Goal: Information Seeking & Learning: Learn about a topic

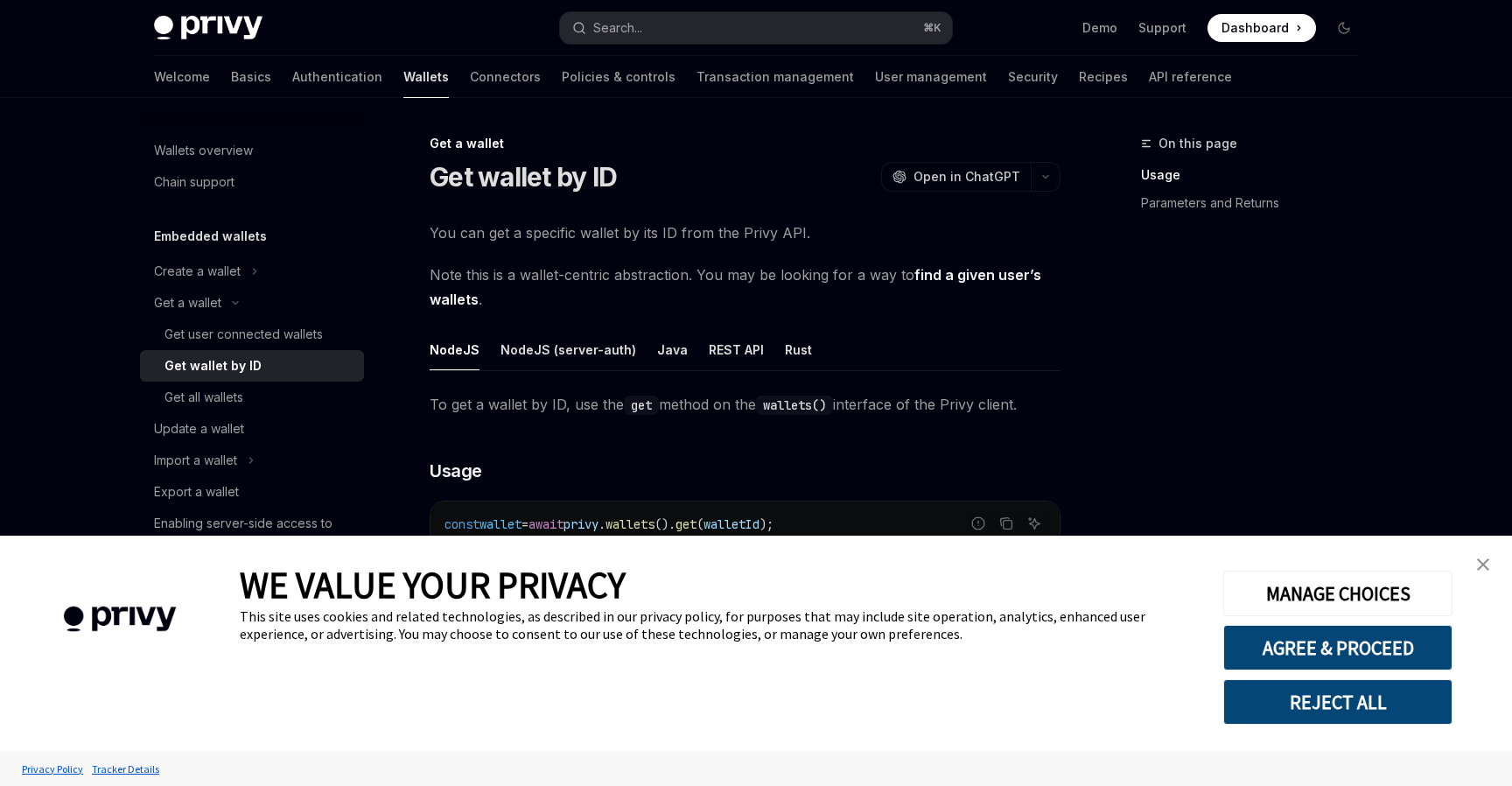
click at [1202, 341] on div "On this page Usage Parameters and Returns" at bounding box center [1239, 459] width 266 height 653
click at [1480, 563] on img "close banner" at bounding box center [1483, 564] width 12 height 12
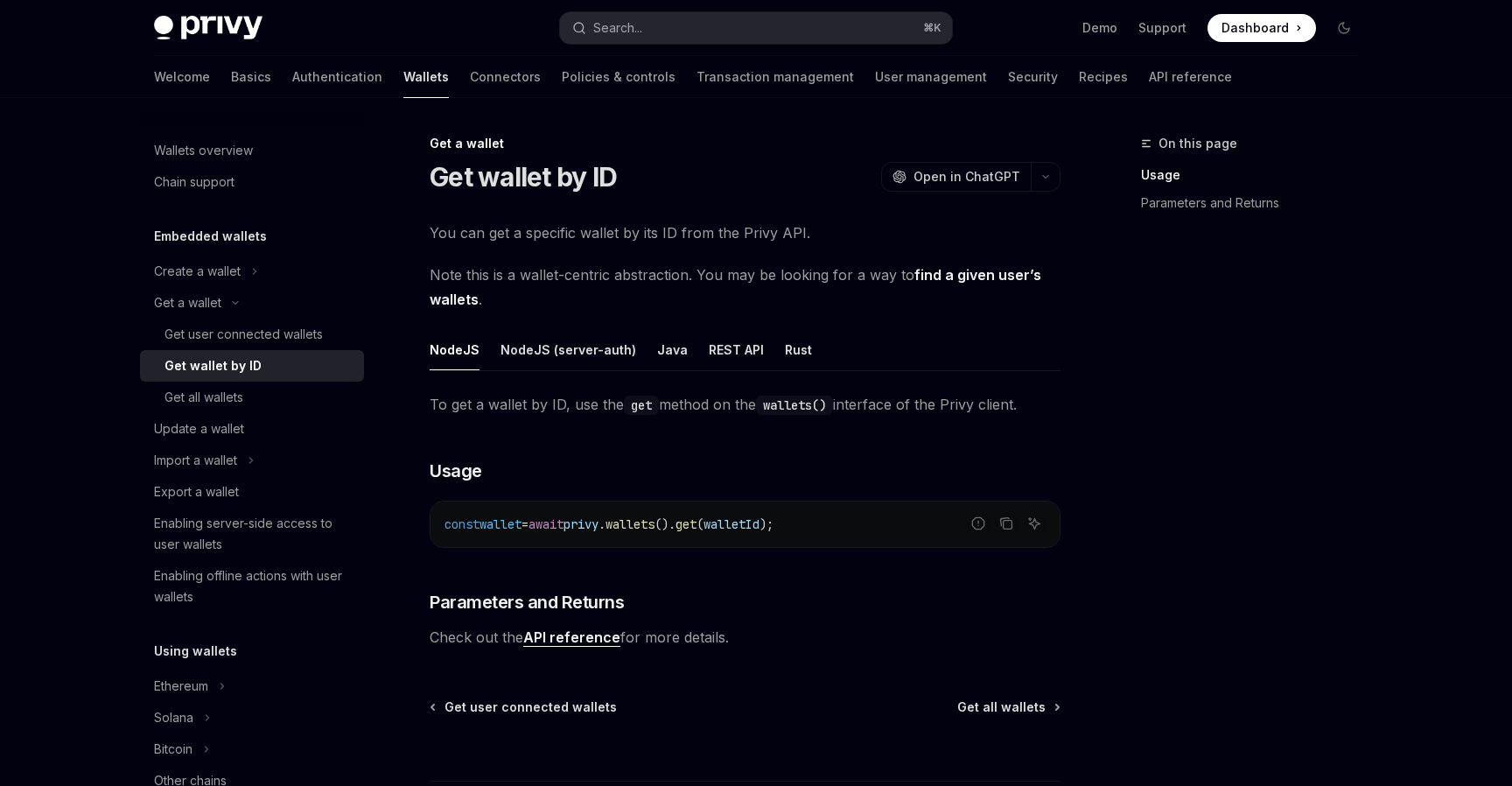
click at [1353, 462] on div "On this page Usage Parameters and Returns" at bounding box center [1239, 459] width 266 height 653
click at [584, 640] on link "API reference" at bounding box center [572, 637] width 97 height 18
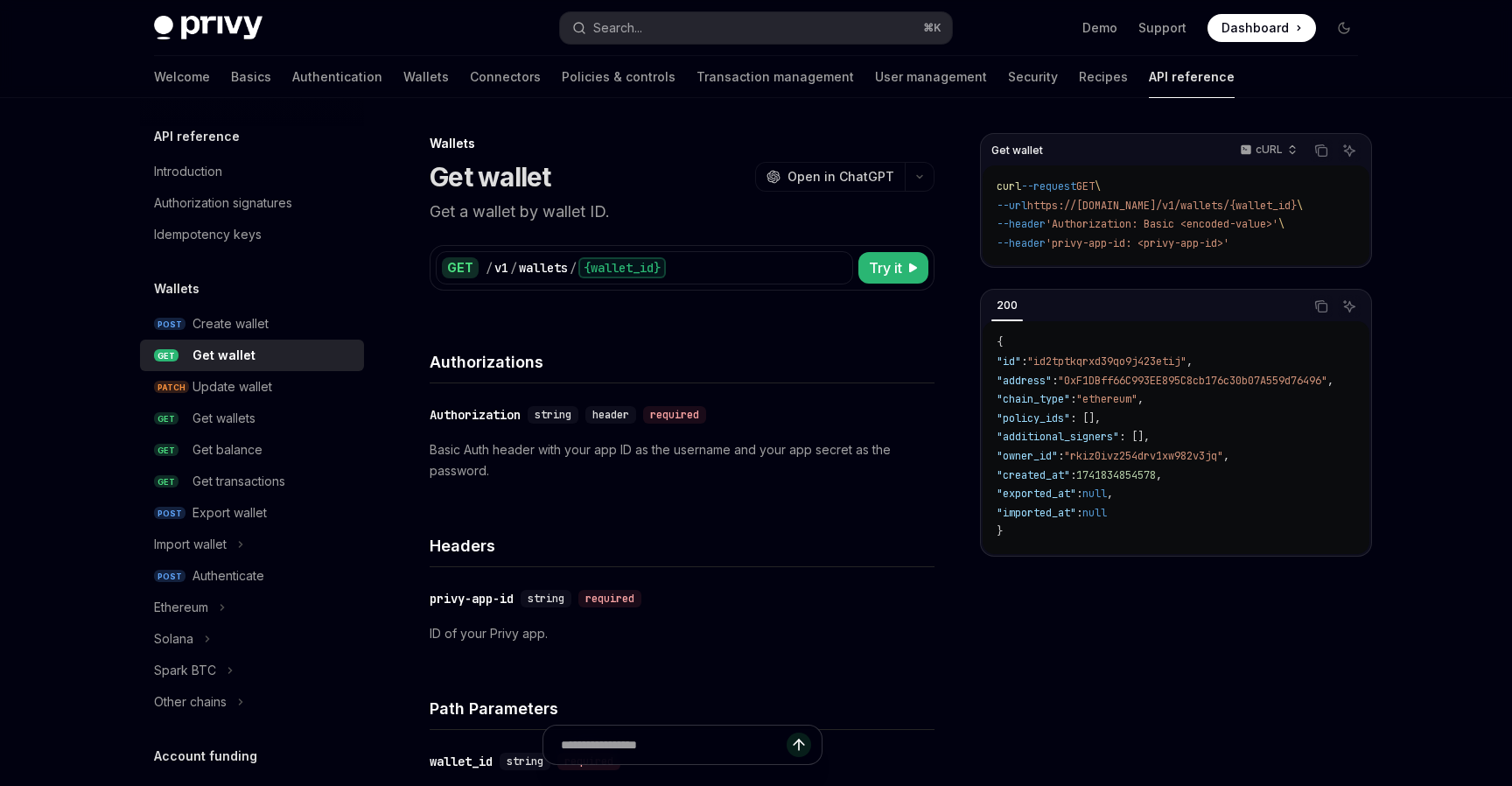
click at [712, 504] on div "Headers" at bounding box center [682, 535] width 505 height 65
click at [640, 364] on h4 "Authorizations" at bounding box center [682, 362] width 505 height 24
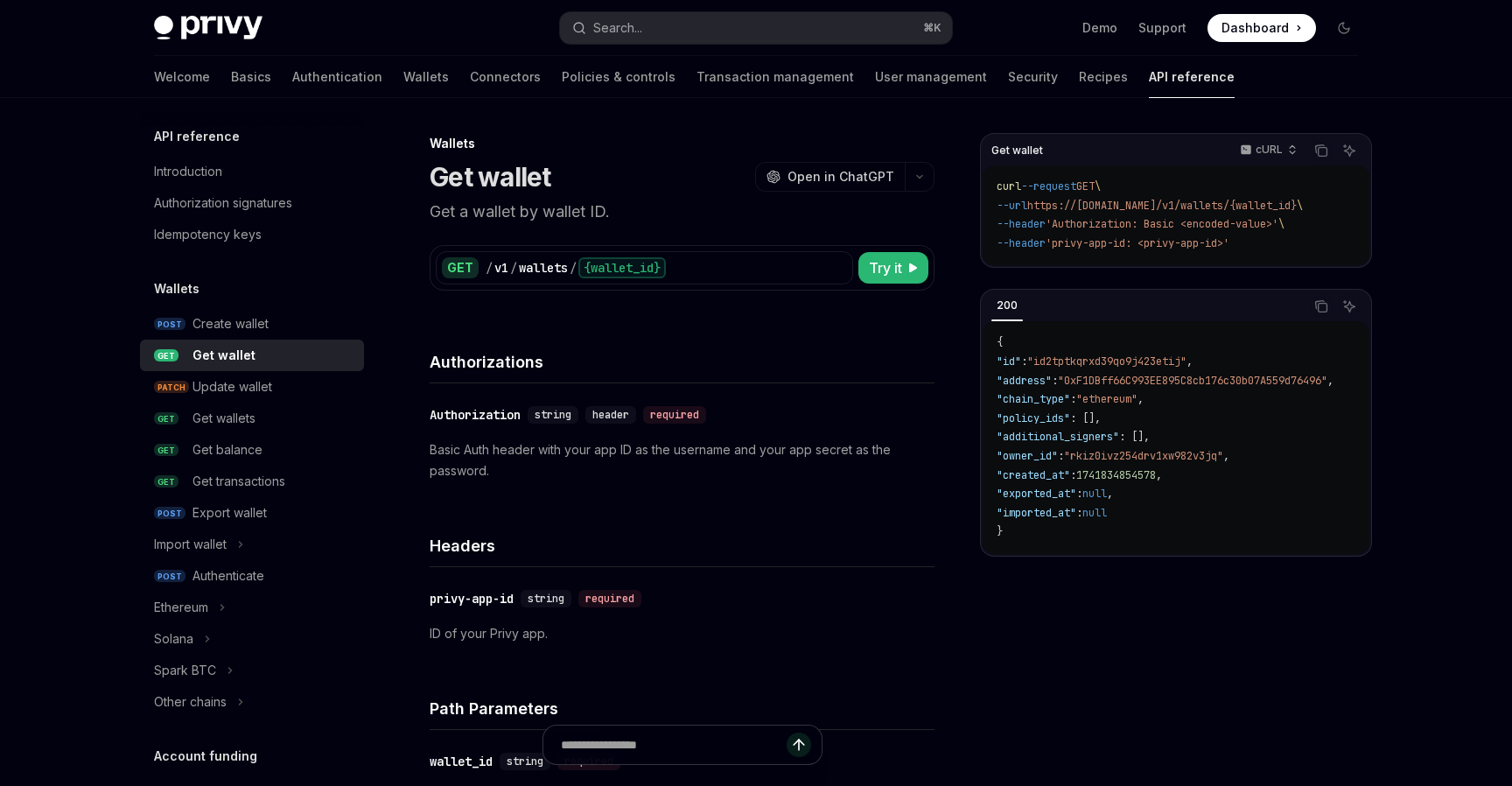
click at [640, 364] on h4 "Authorizations" at bounding box center [682, 362] width 505 height 24
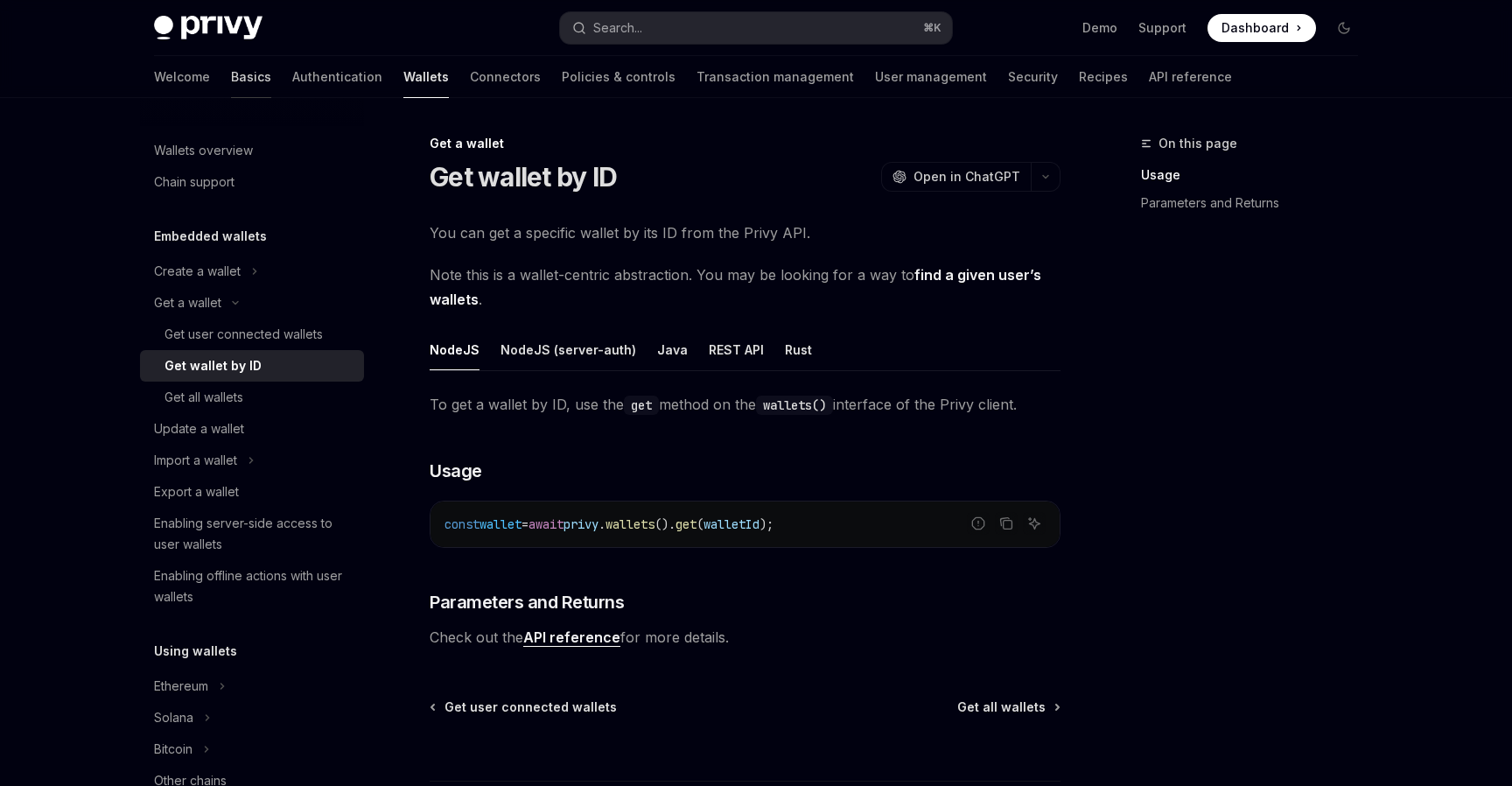
click at [231, 76] on link "Basics" at bounding box center [251, 77] width 40 height 42
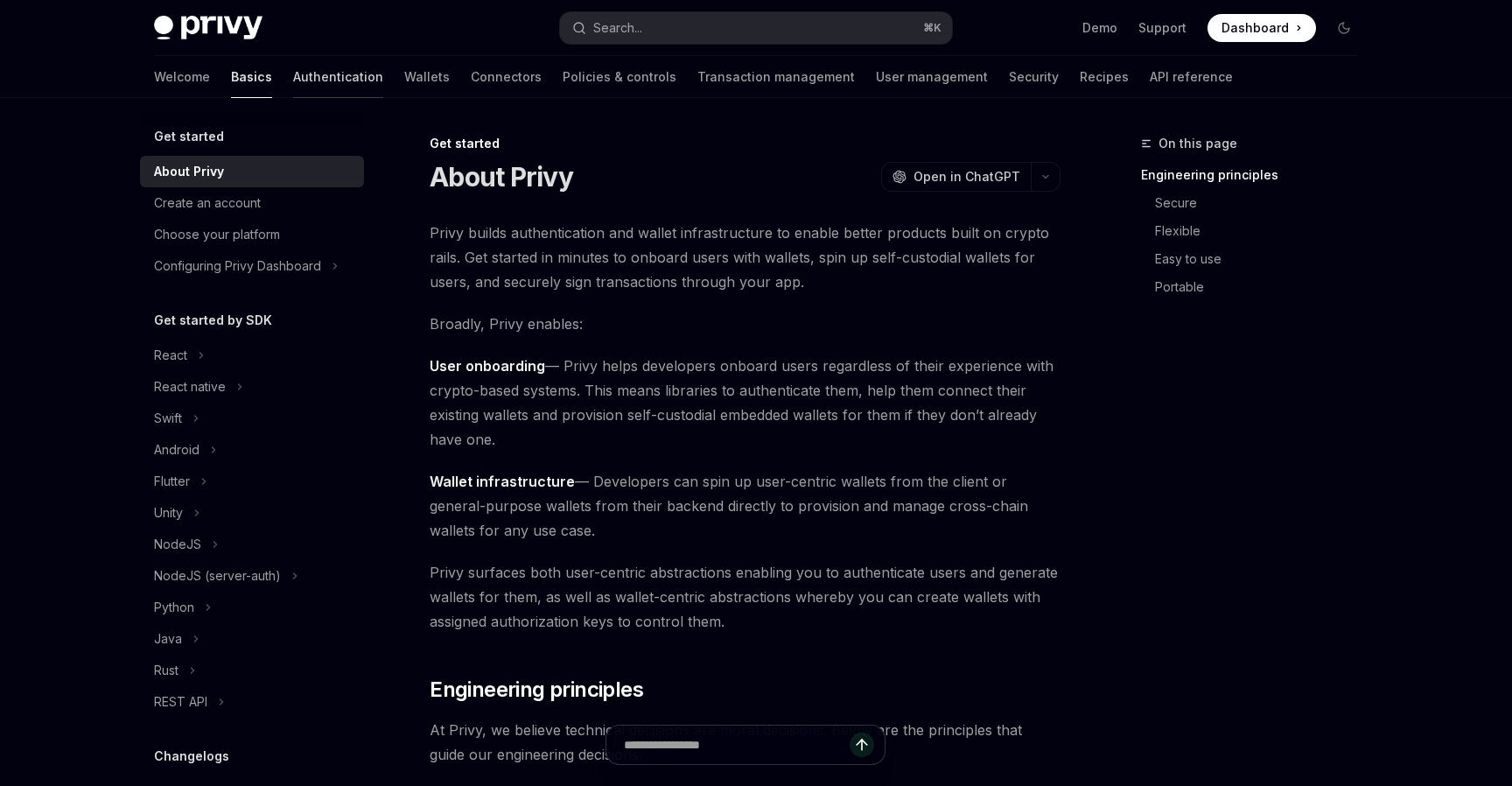
click at [293, 75] on link "Authentication" at bounding box center [338, 77] width 90 height 42
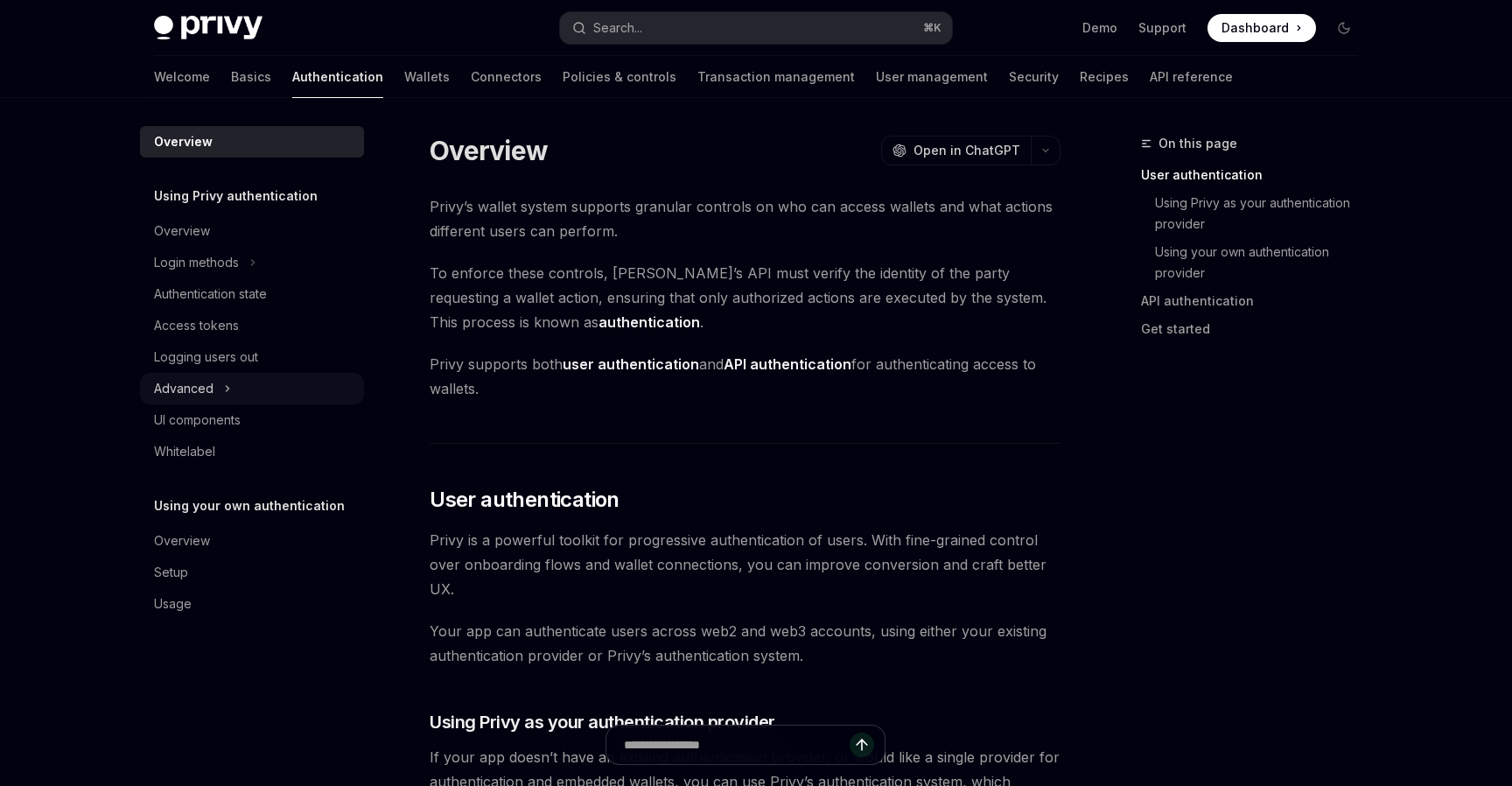
click at [243, 386] on button "Advanced" at bounding box center [252, 389] width 224 height 32
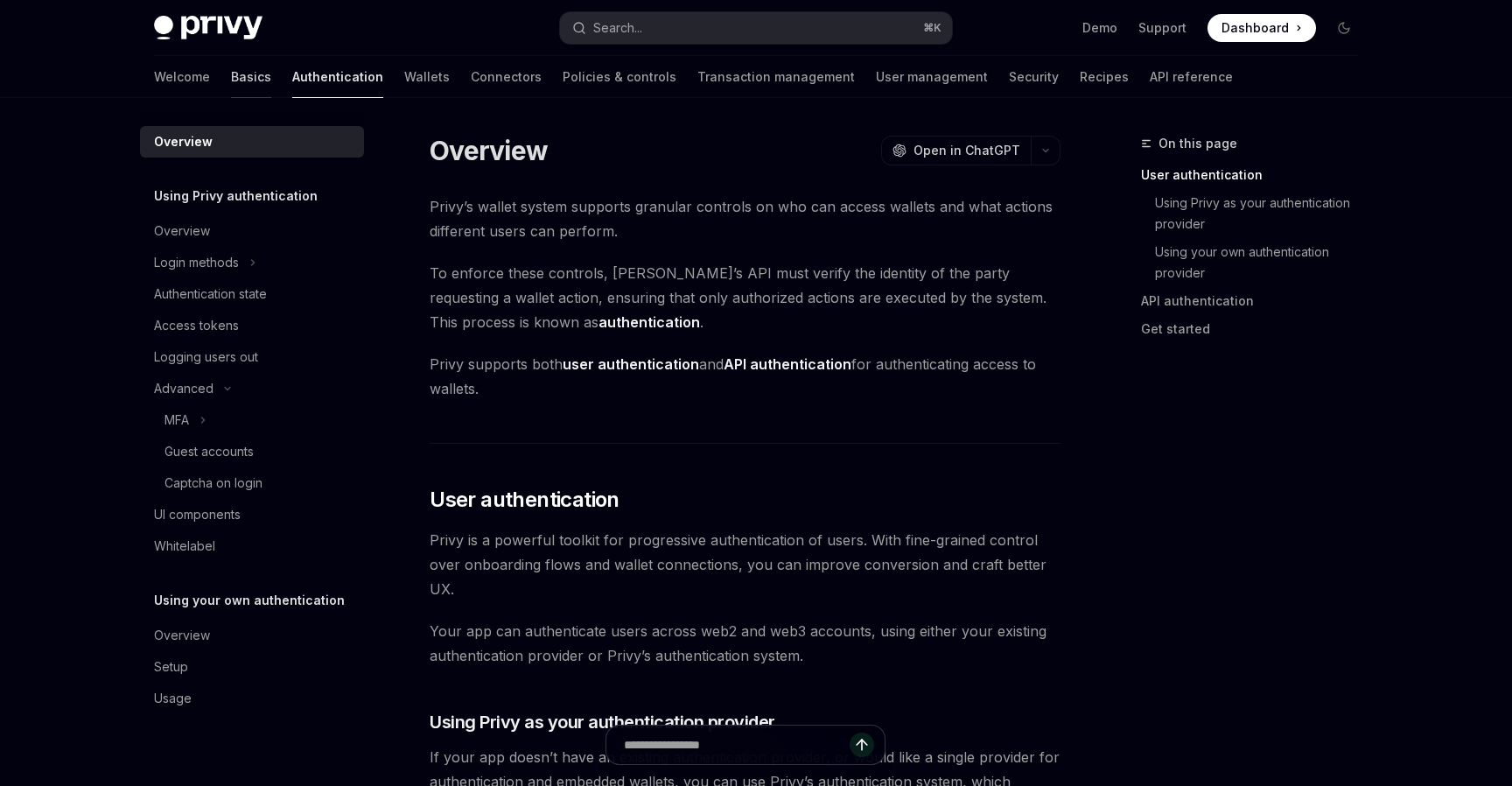
click at [231, 80] on link "Basics" at bounding box center [251, 77] width 40 height 42
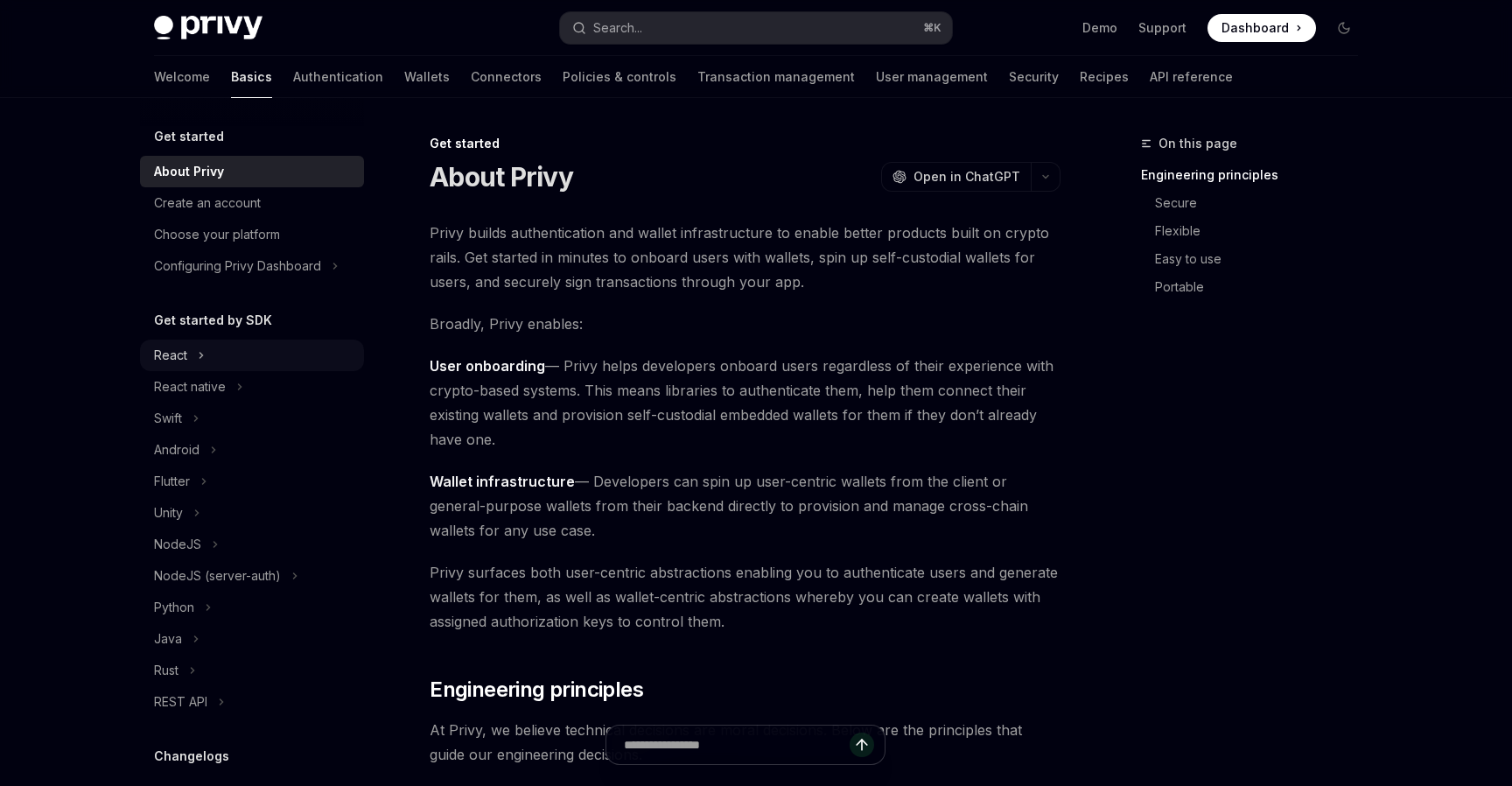
click at [188, 356] on button "React" at bounding box center [252, 356] width 224 height 32
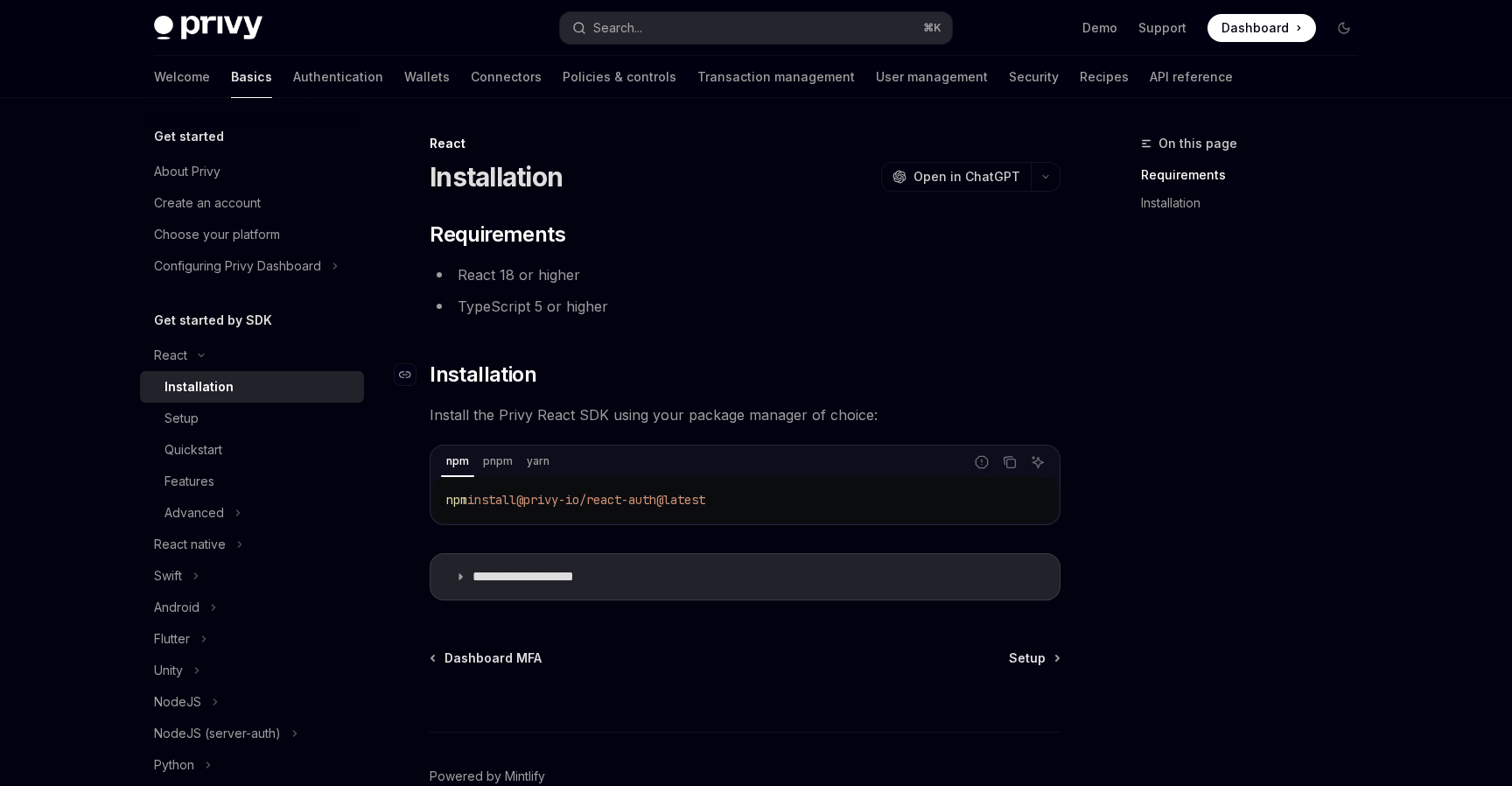
scroll to position [97, 0]
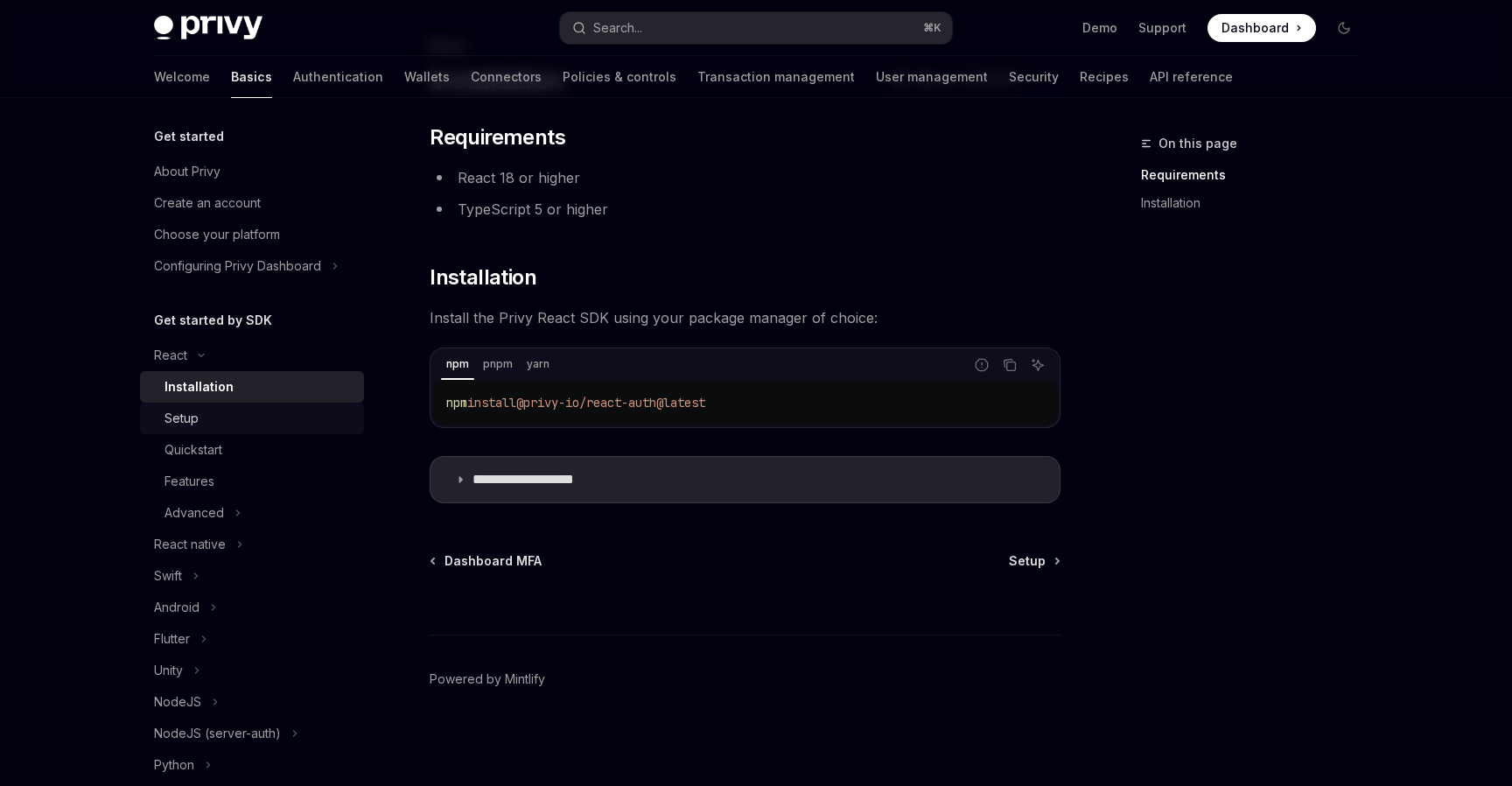
click at [267, 416] on div "Setup" at bounding box center [259, 418] width 189 height 21
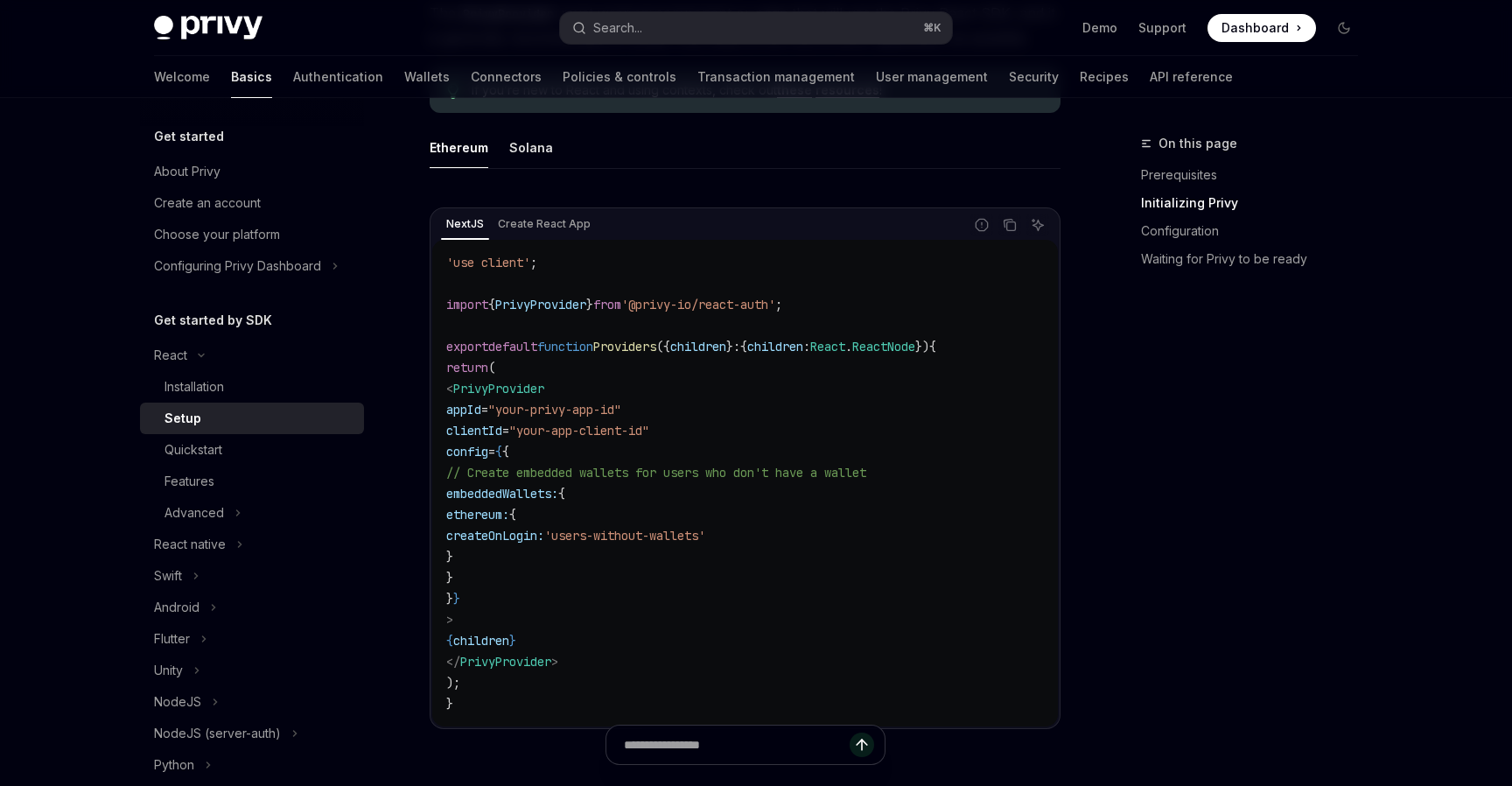
scroll to position [507, 0]
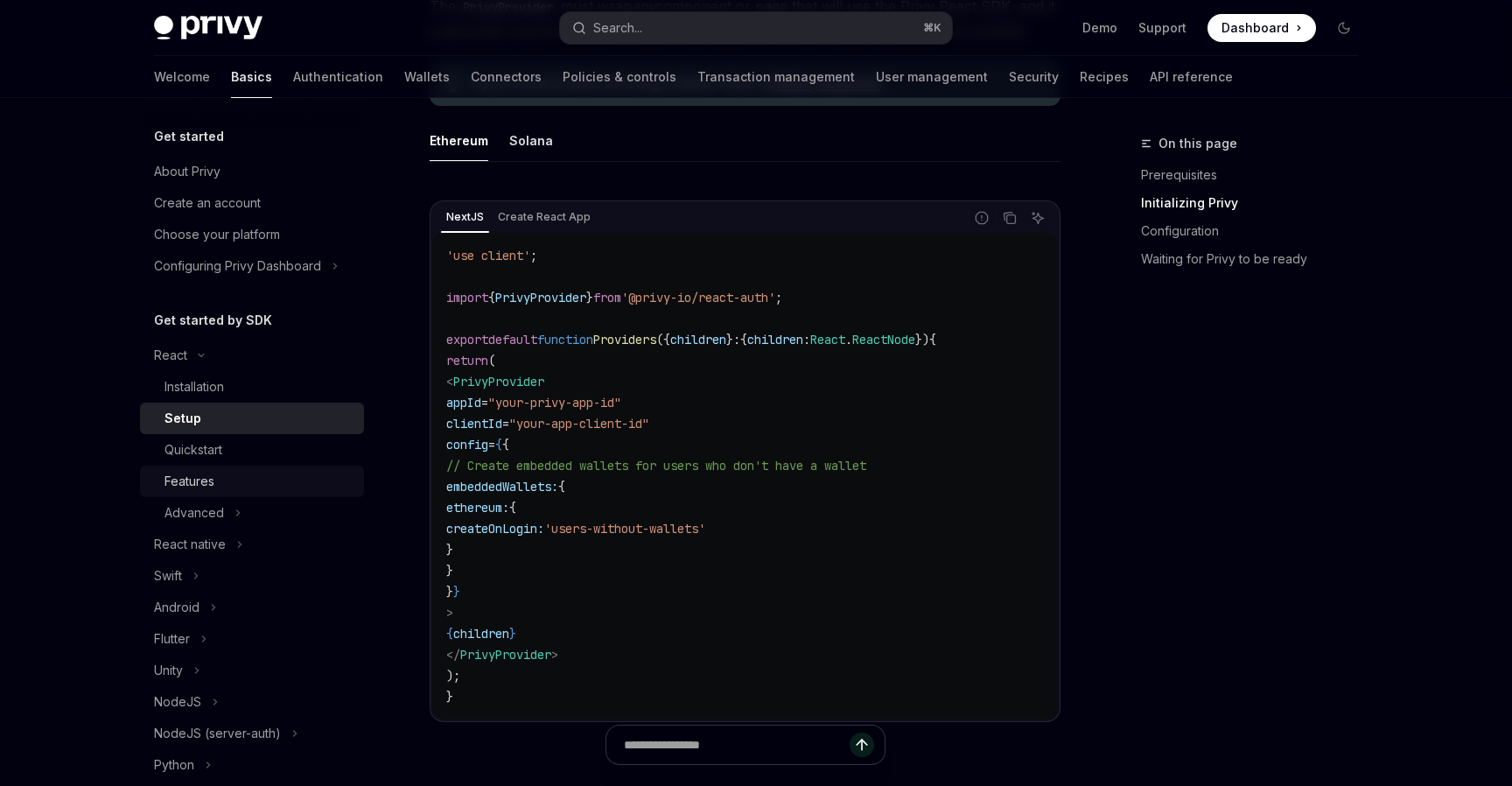
click at [280, 482] on div "Features" at bounding box center [259, 481] width 189 height 21
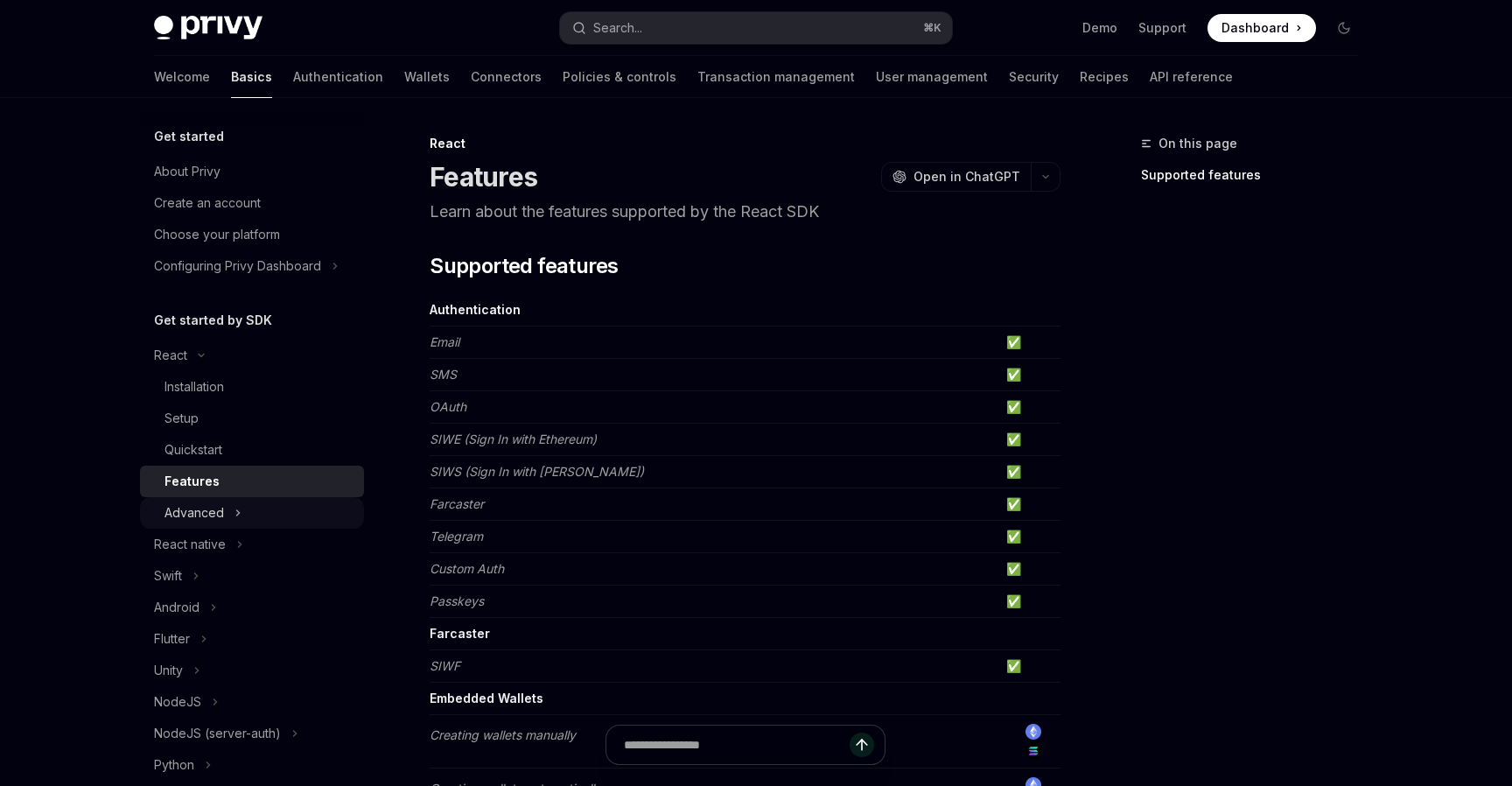
click at [199, 520] on div "Advanced" at bounding box center [195, 513] width 60 height 21
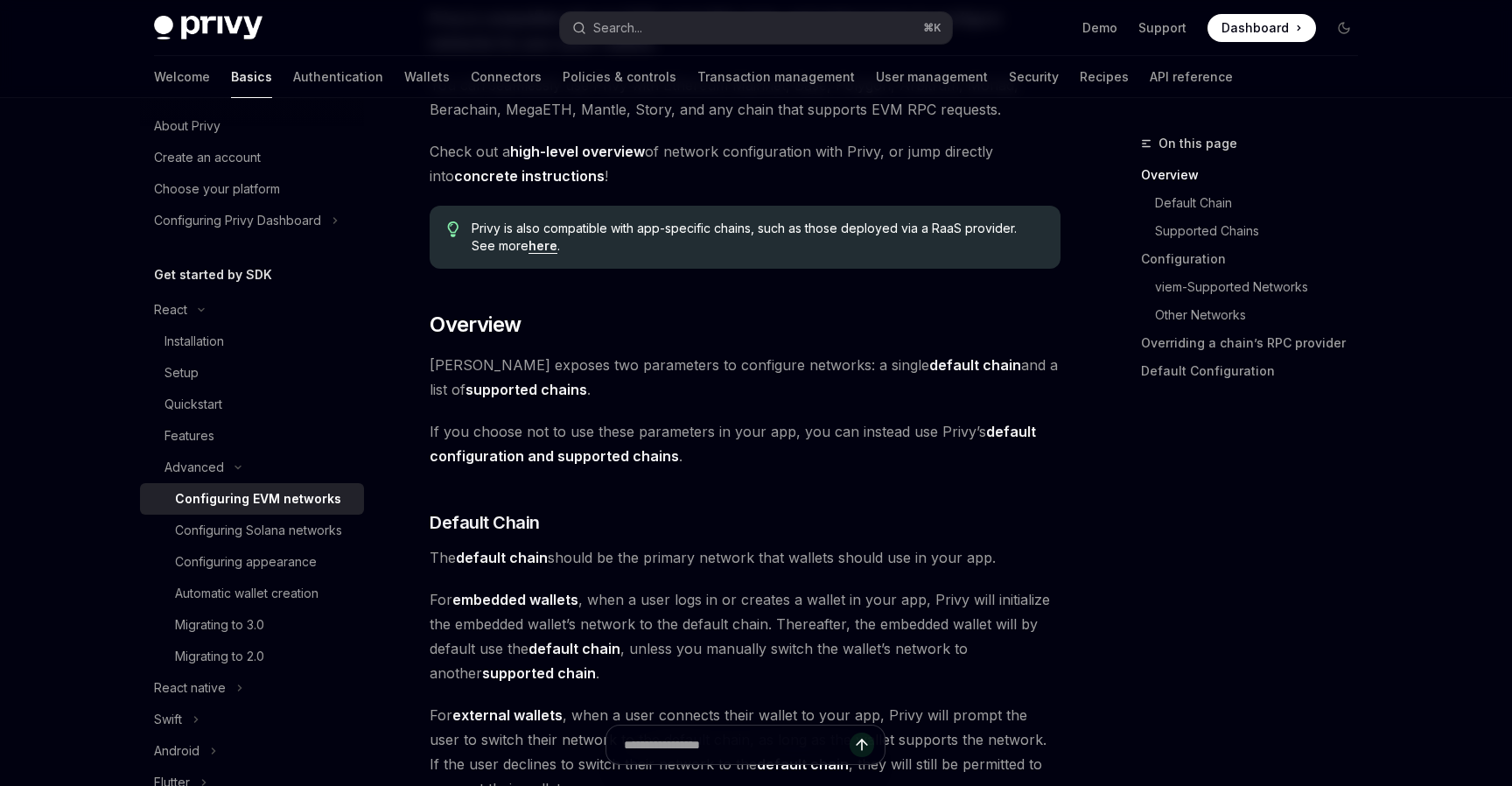
scroll to position [383, 0]
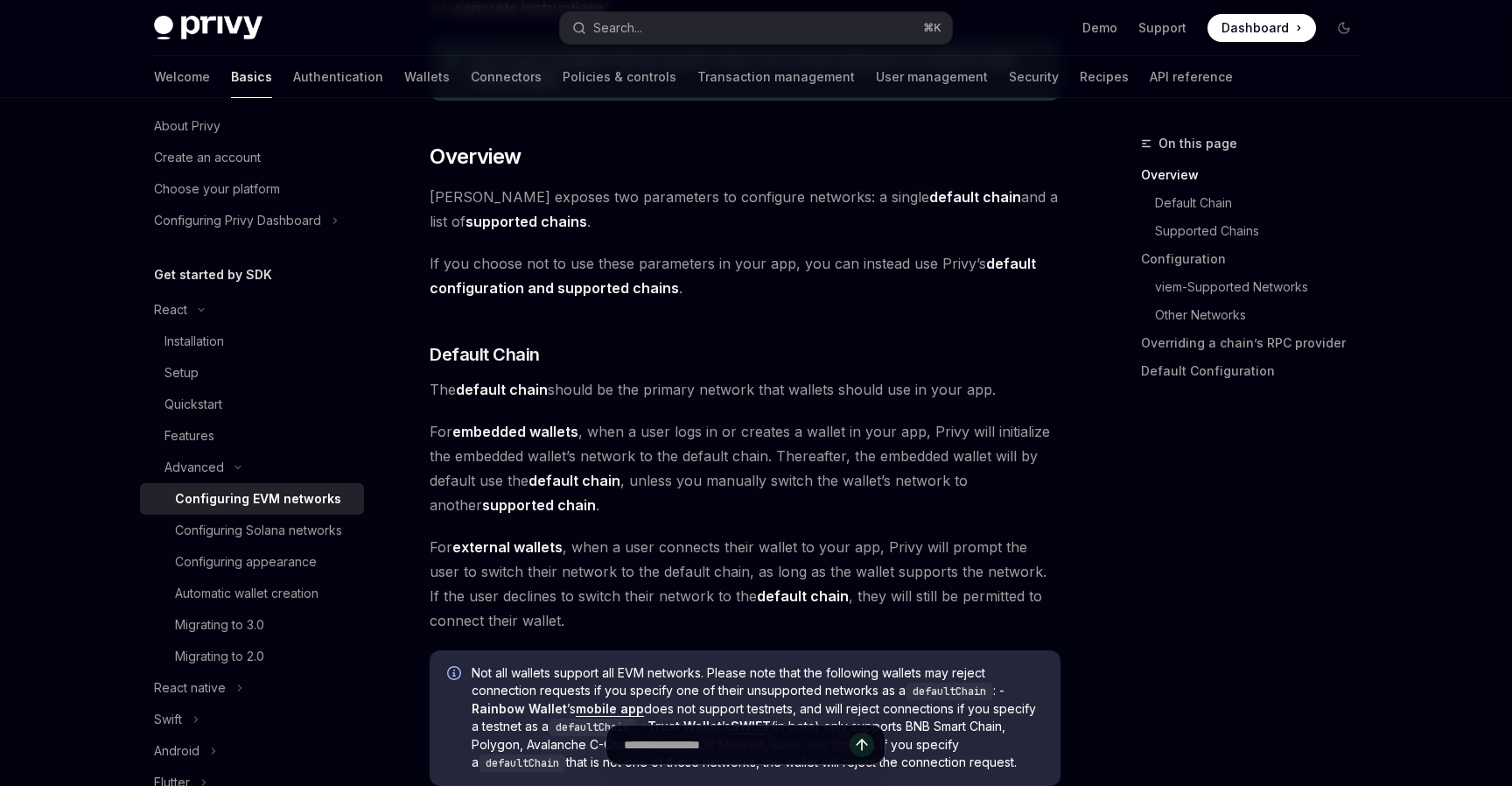
click at [1140, 584] on div "On this page Overview Default Chain Supported Chains Configuration viem-Support…" at bounding box center [1239, 459] width 266 height 653
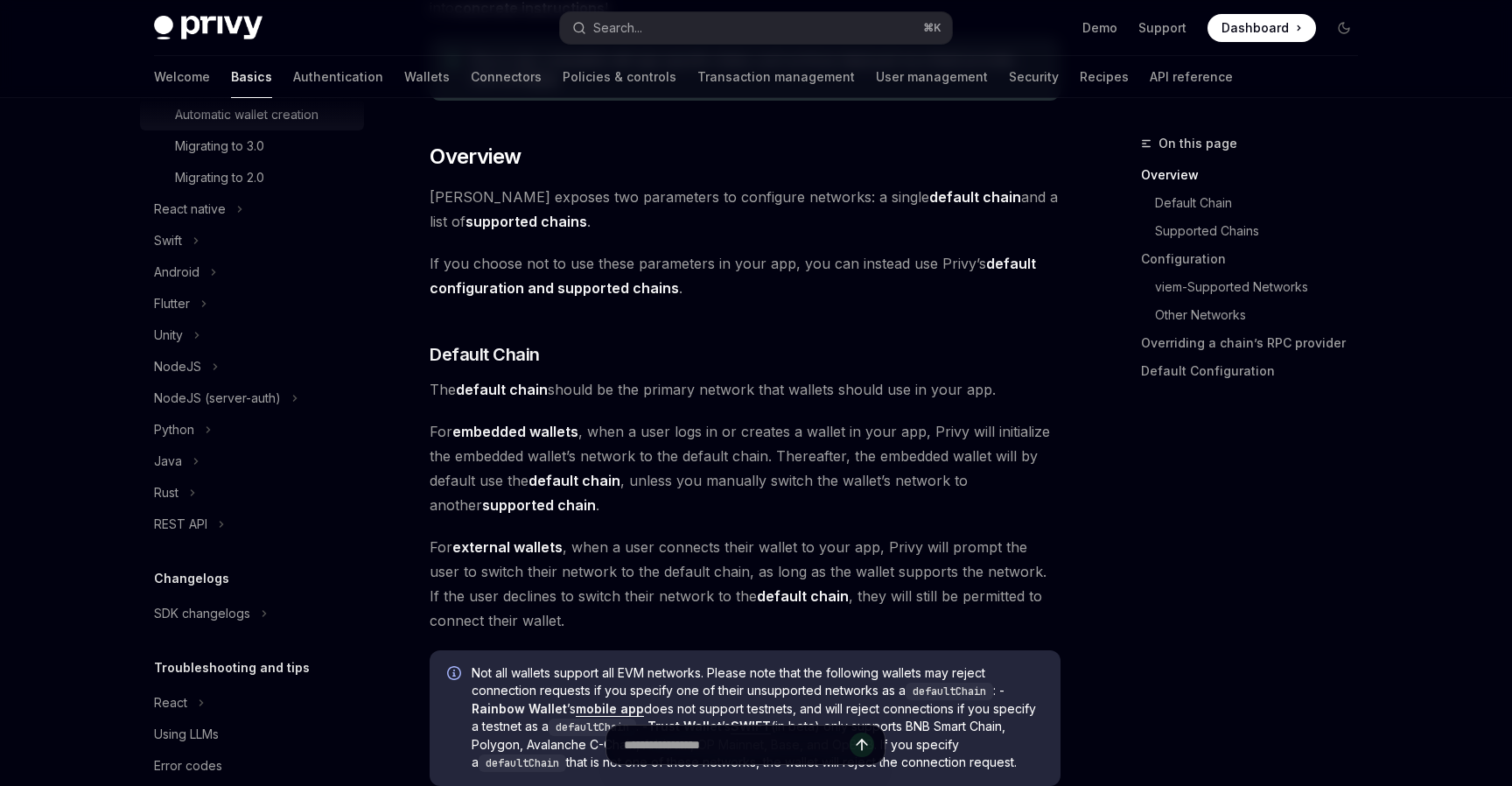
scroll to position [555, 0]
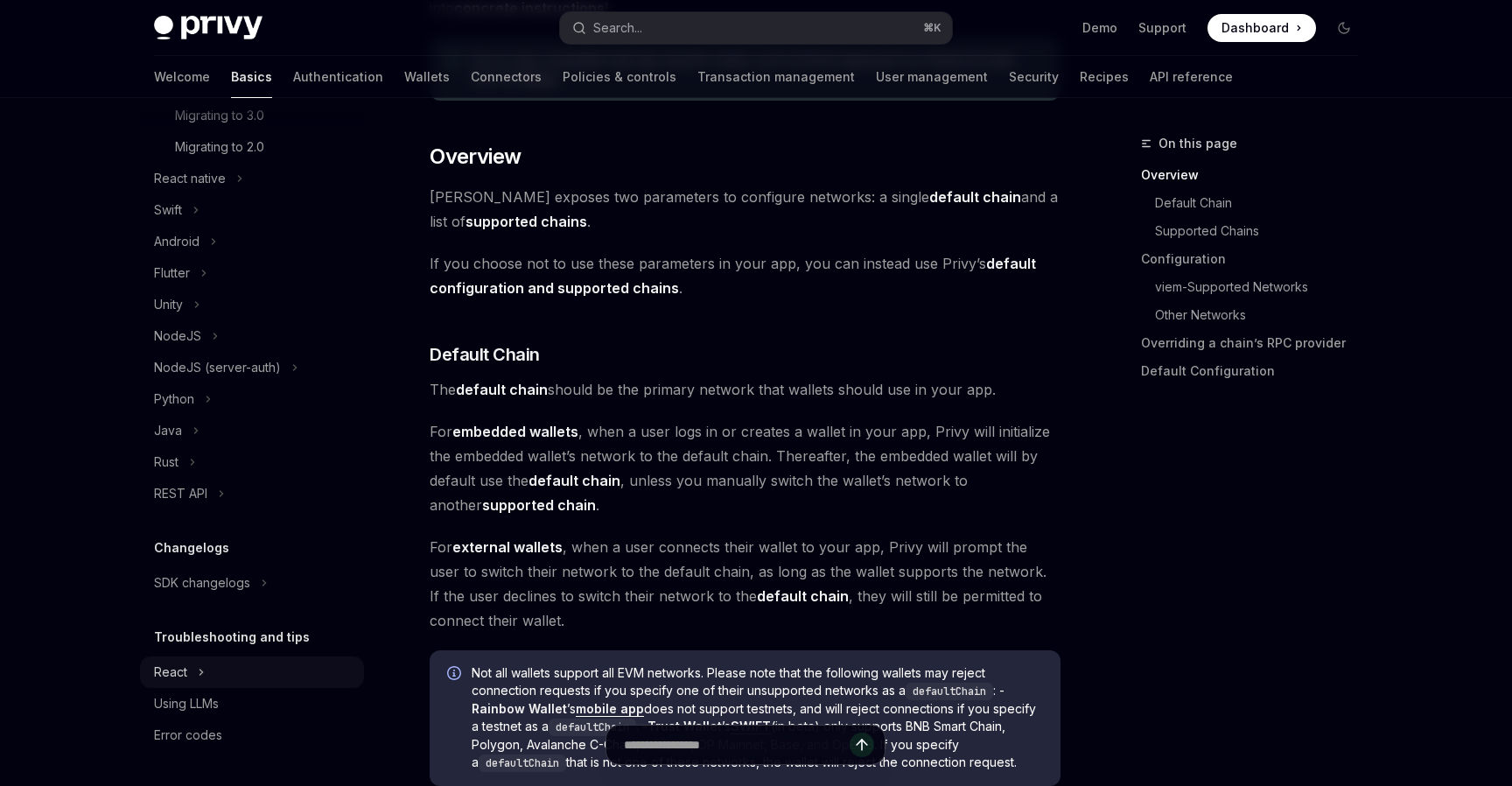
click at [229, 672] on button "React" at bounding box center [252, 672] width 224 height 32
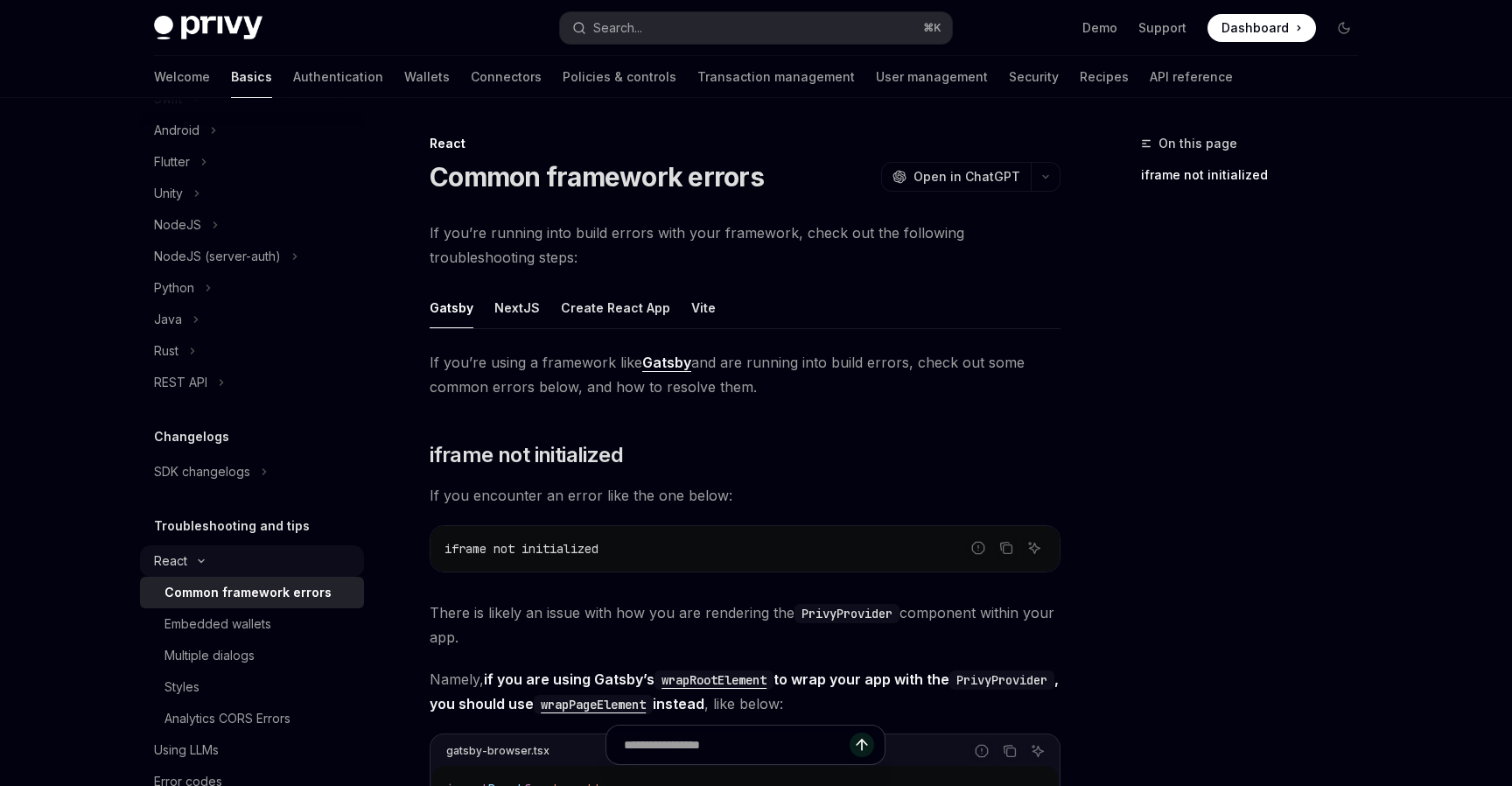
scroll to position [712, 0]
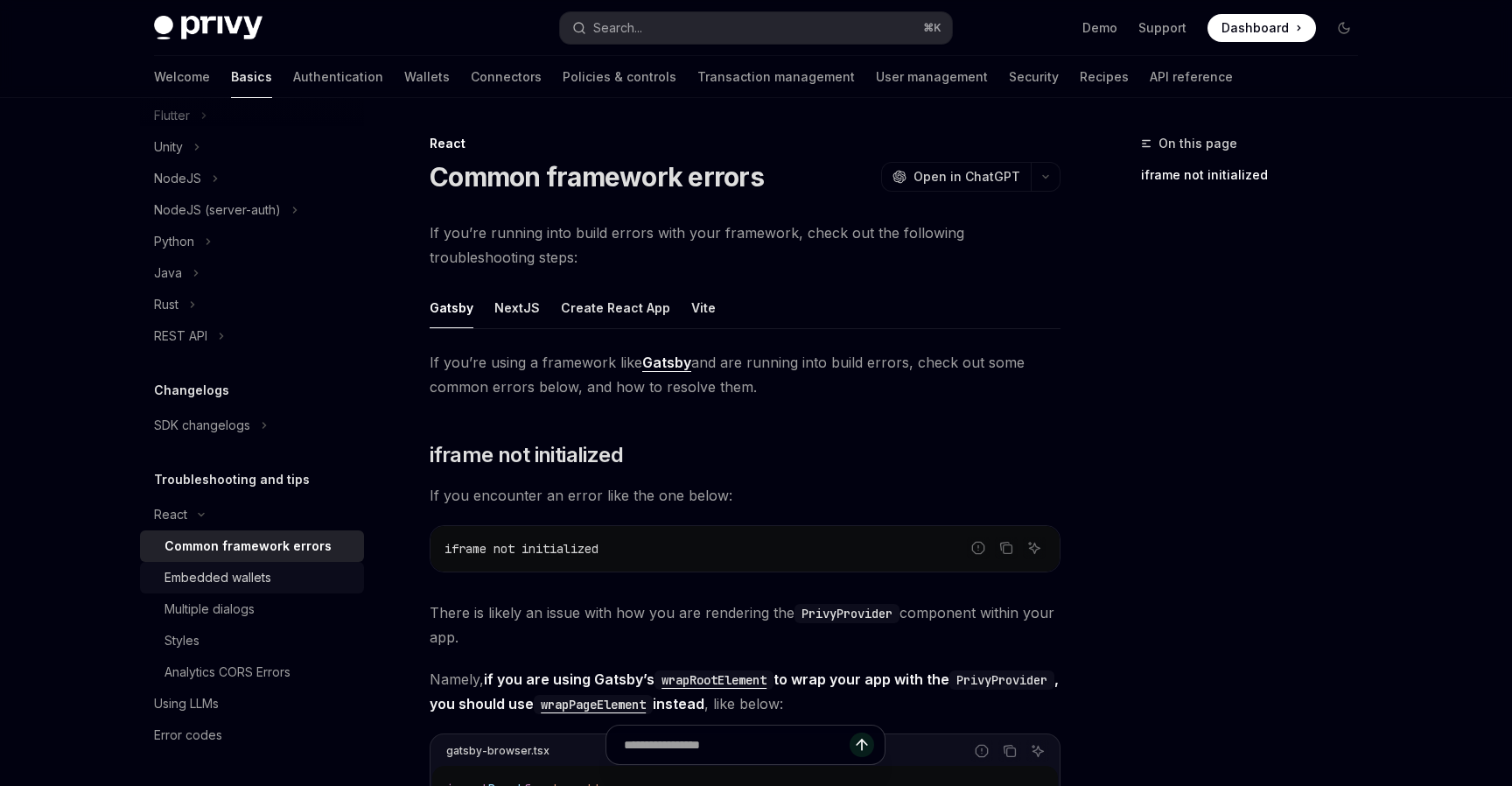
click at [260, 578] on div "Embedded wallets" at bounding box center [217, 577] width 106 height 21
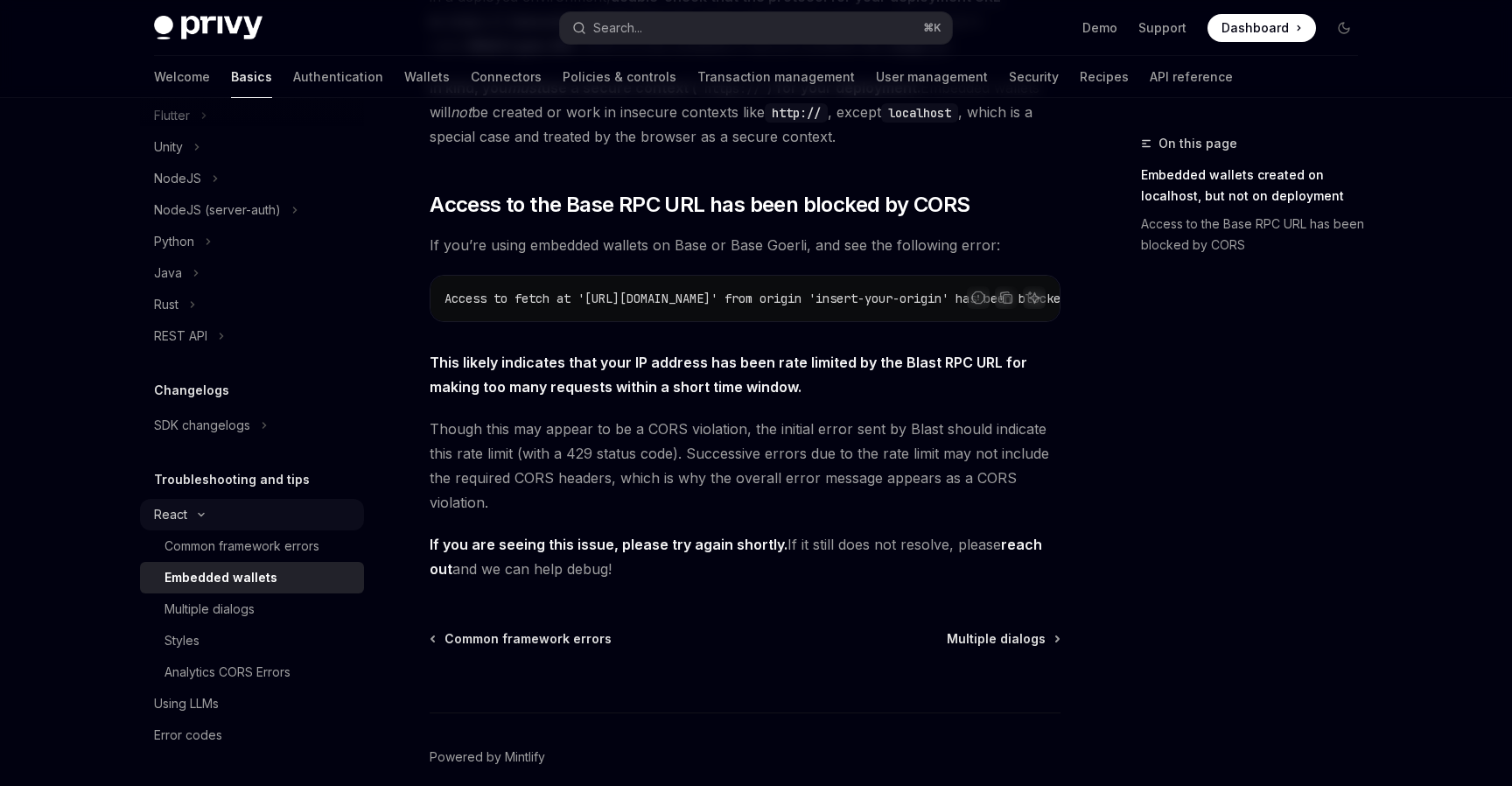
scroll to position [635, 0]
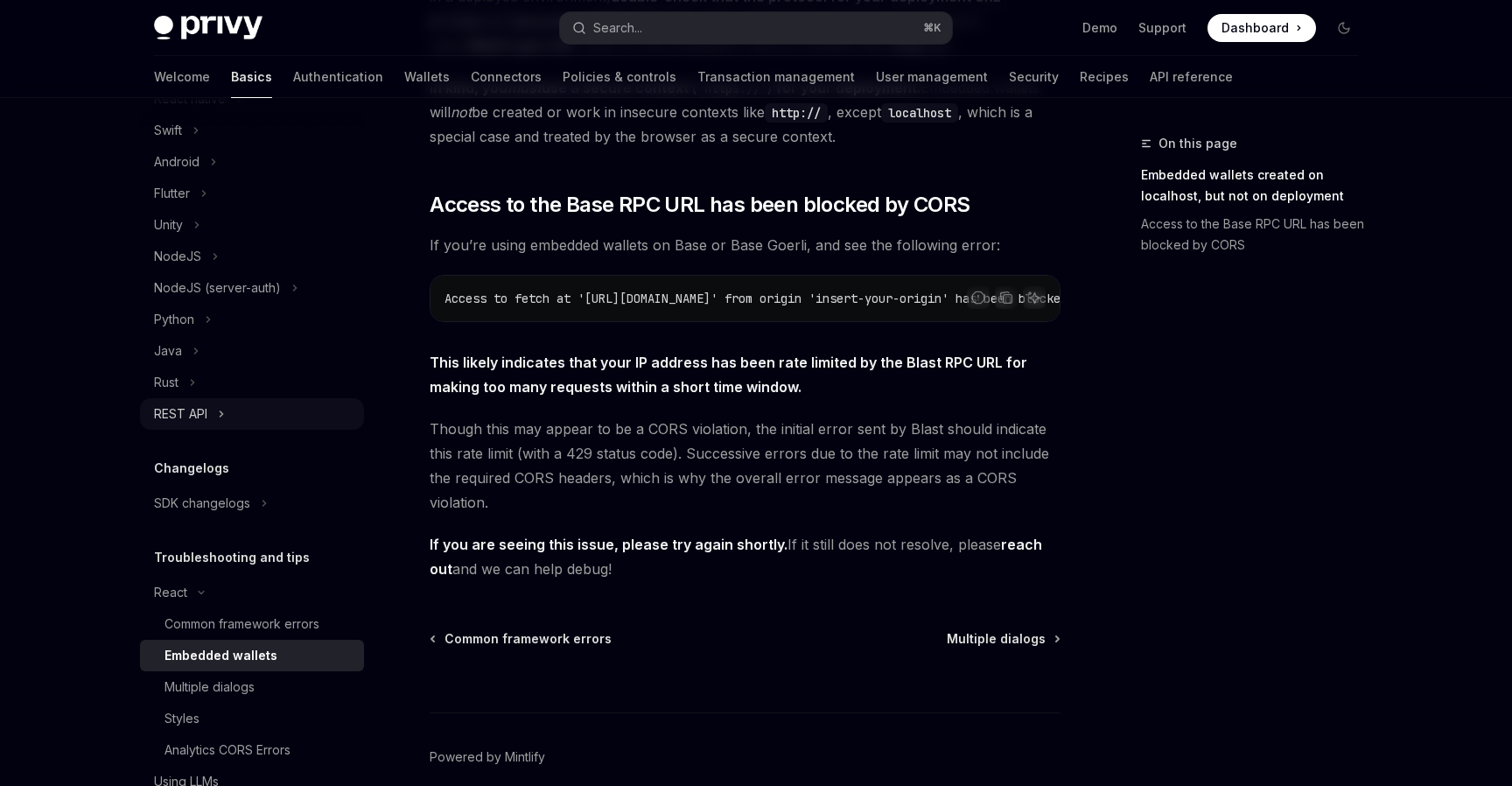
click at [266, 415] on button "REST API" at bounding box center [252, 414] width 224 height 32
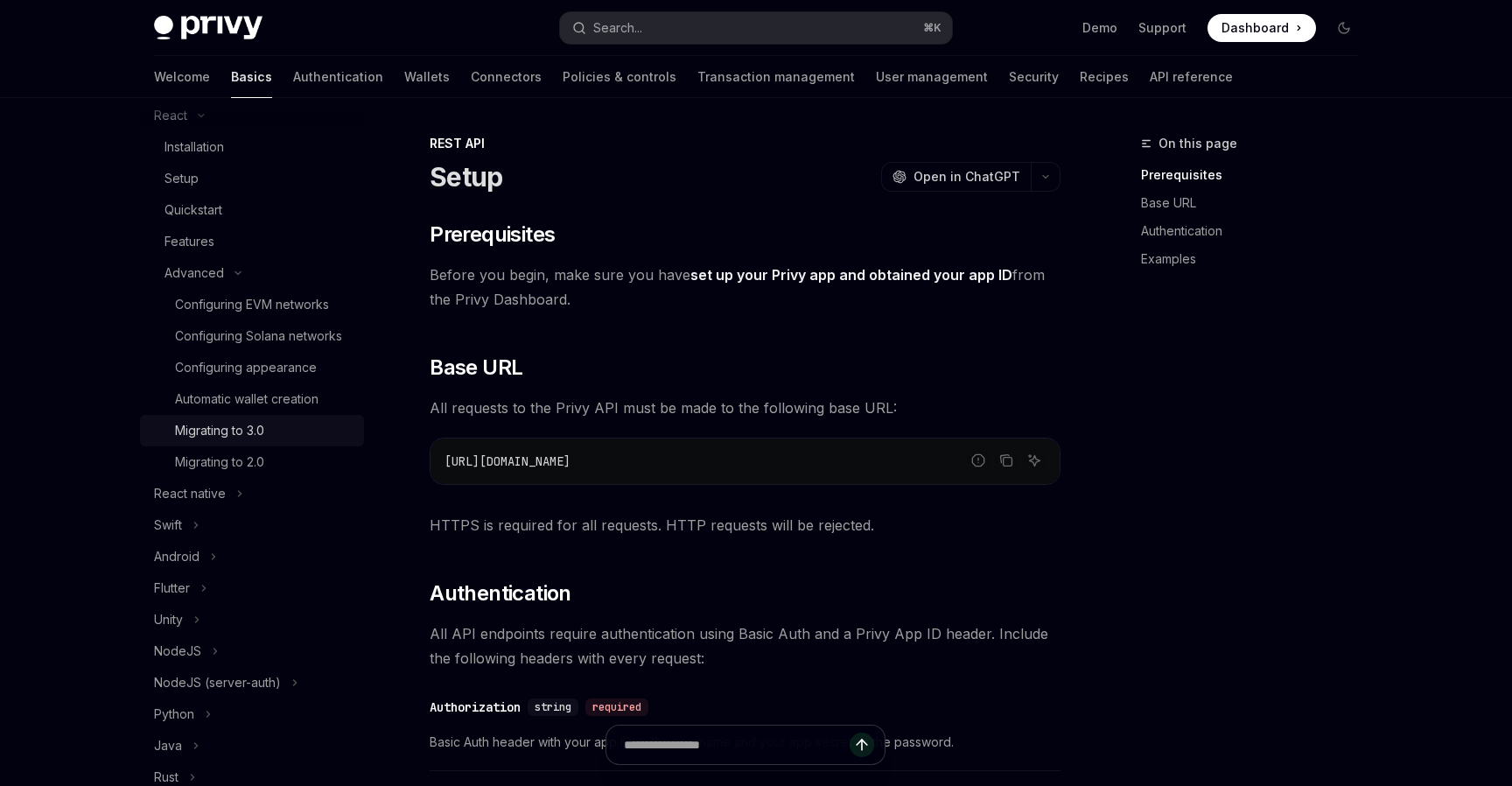
scroll to position [246, 0]
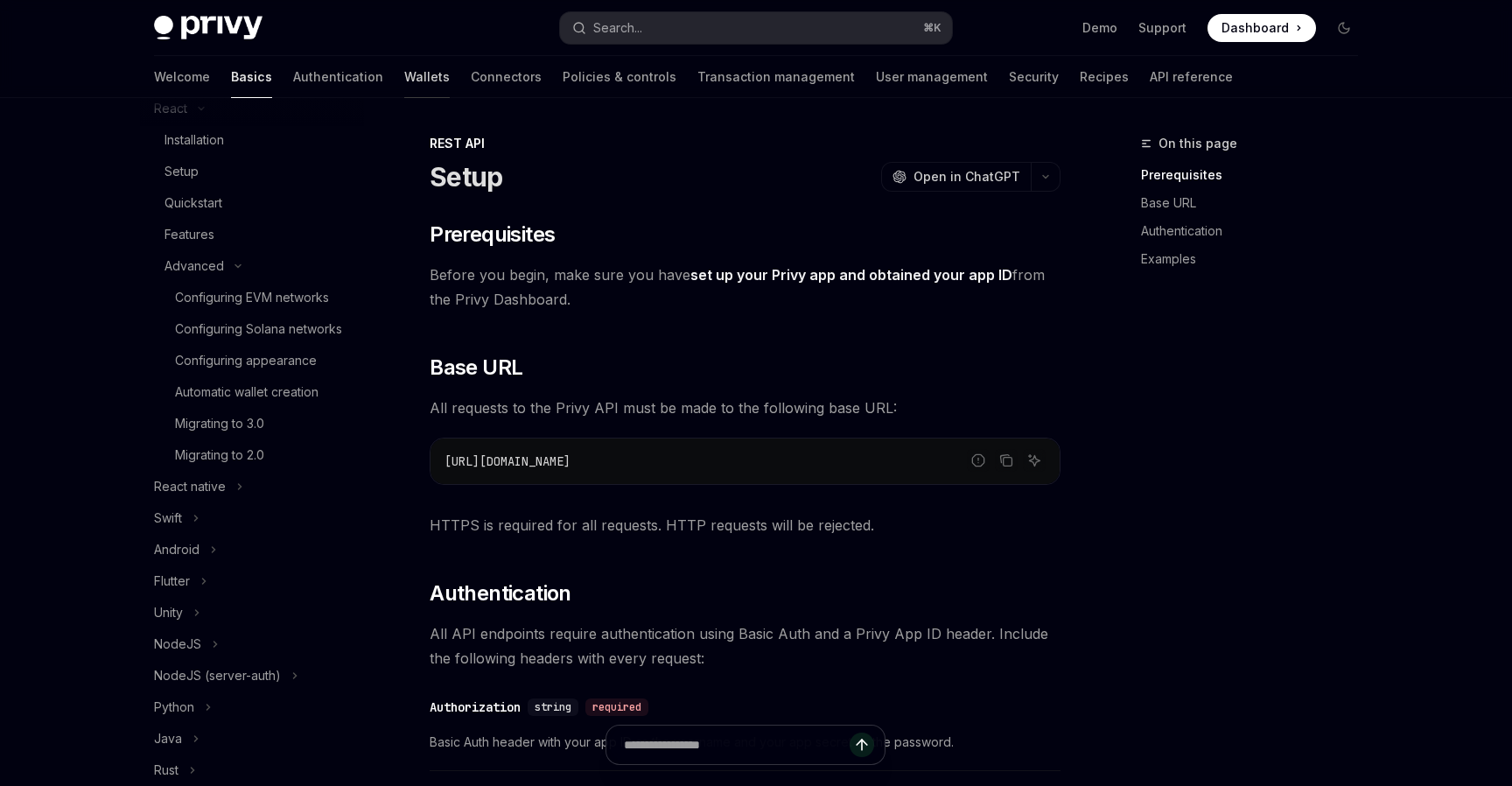
click at [404, 84] on link "Wallets" at bounding box center [427, 77] width 46 height 42
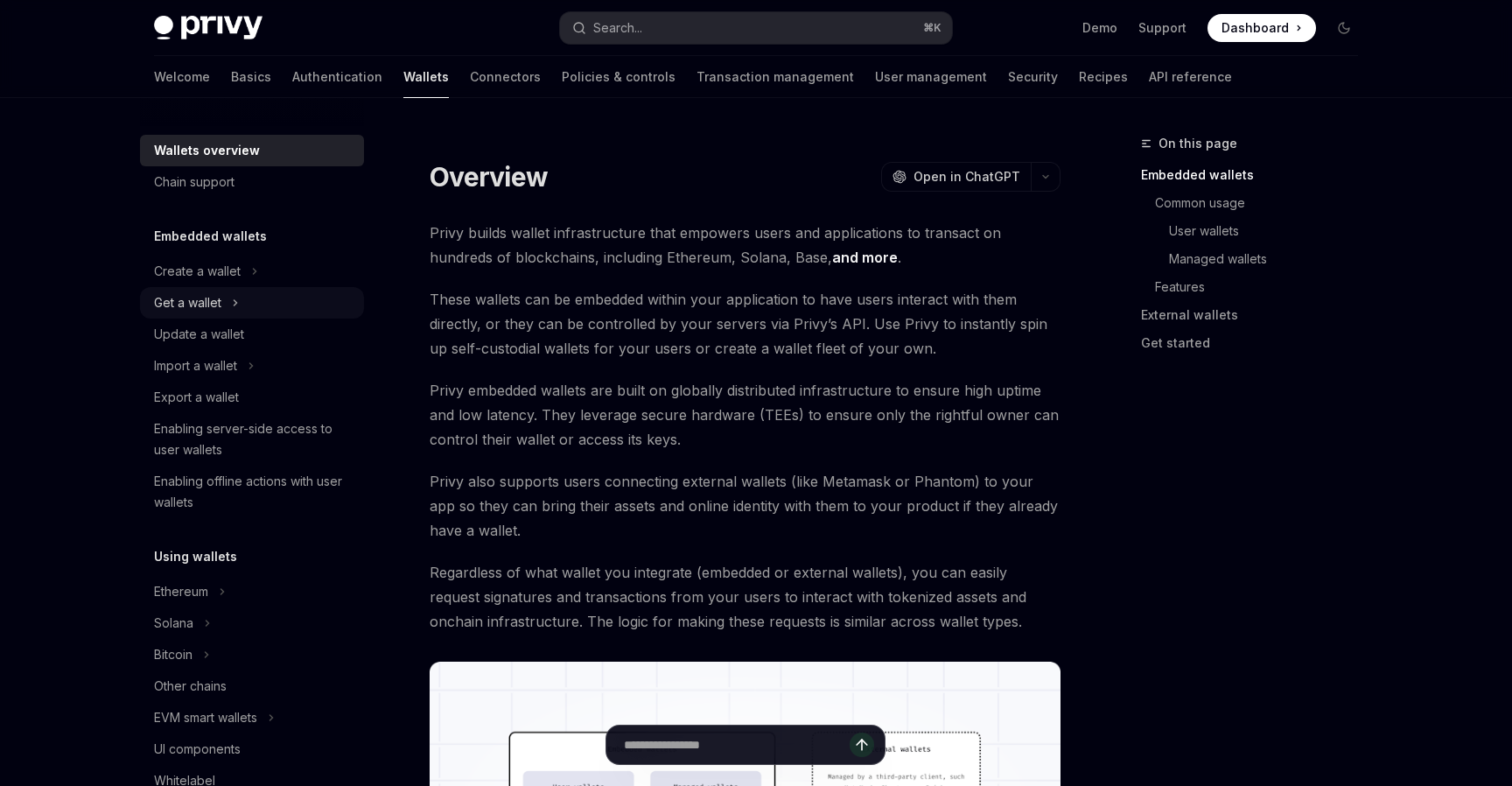
click at [288, 300] on button "Get a wallet" at bounding box center [252, 303] width 224 height 32
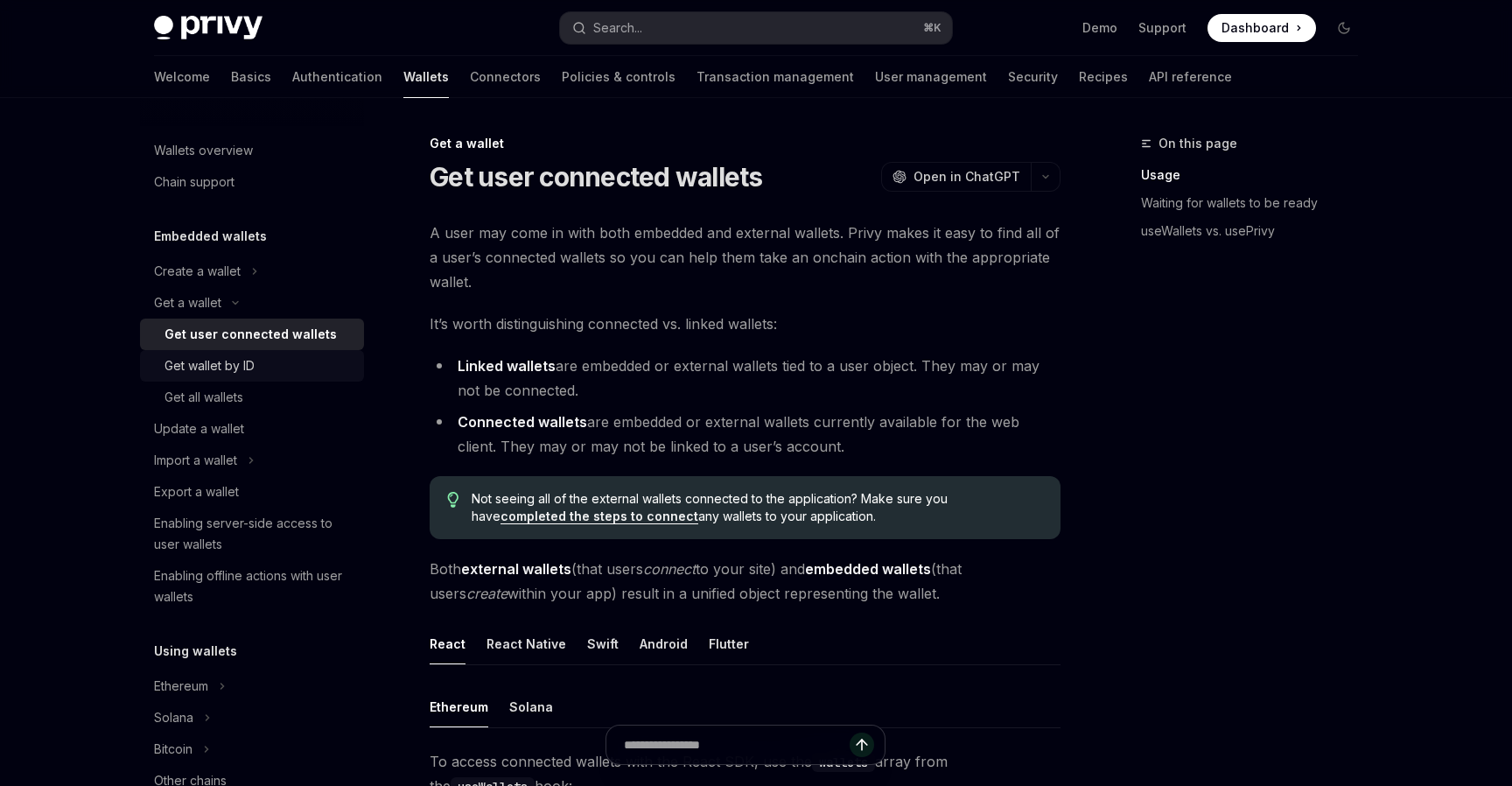
click at [259, 368] on div "Get wallet by ID" at bounding box center [259, 366] width 189 height 21
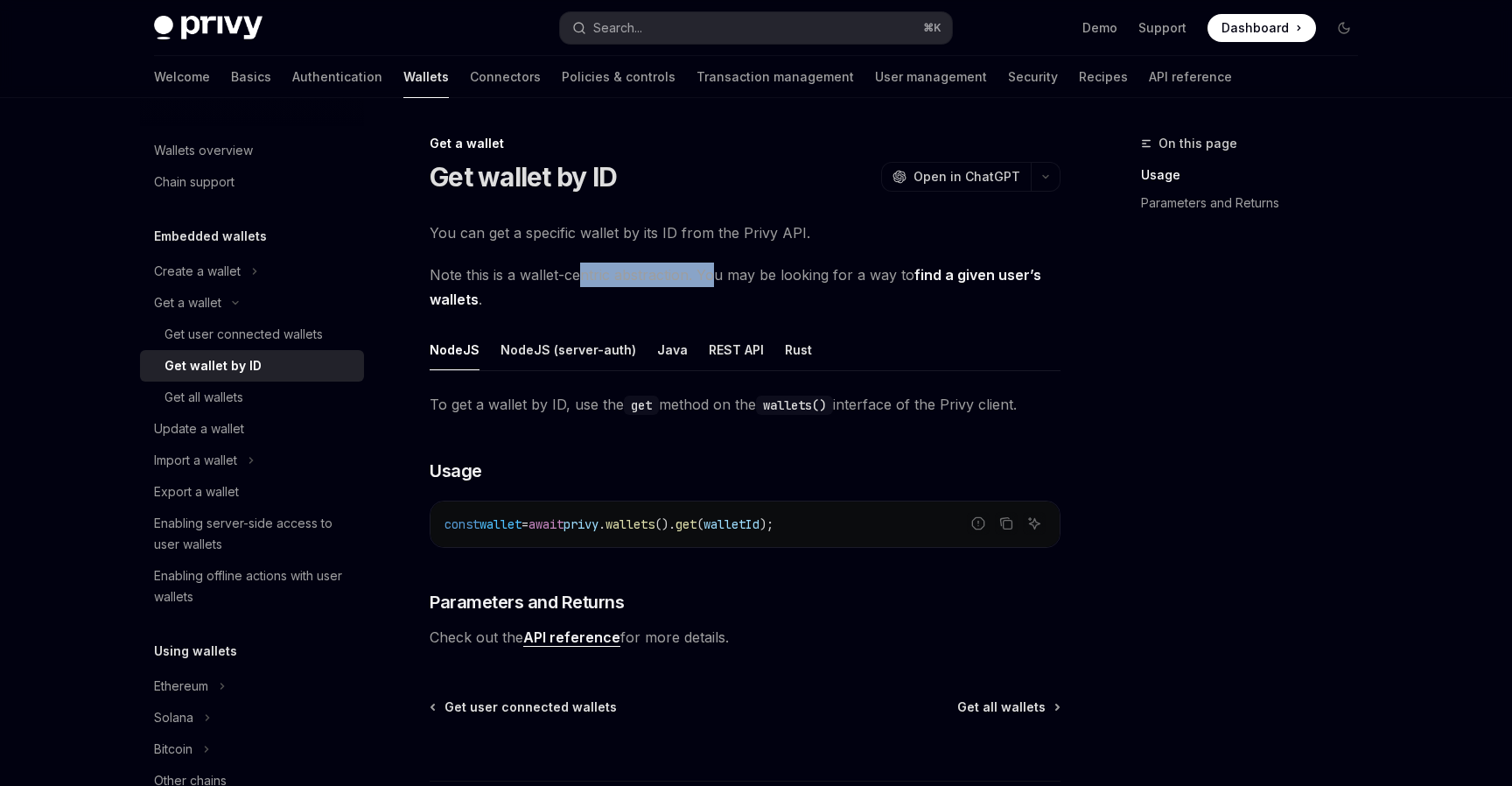
drag, startPoint x: 577, startPoint y: 275, endPoint x: 710, endPoint y: 275, distance: 133.0
click at [710, 275] on span "Note this is a wallet-centric abstraction. You may be looking for a way to find…" at bounding box center [745, 287] width 631 height 49
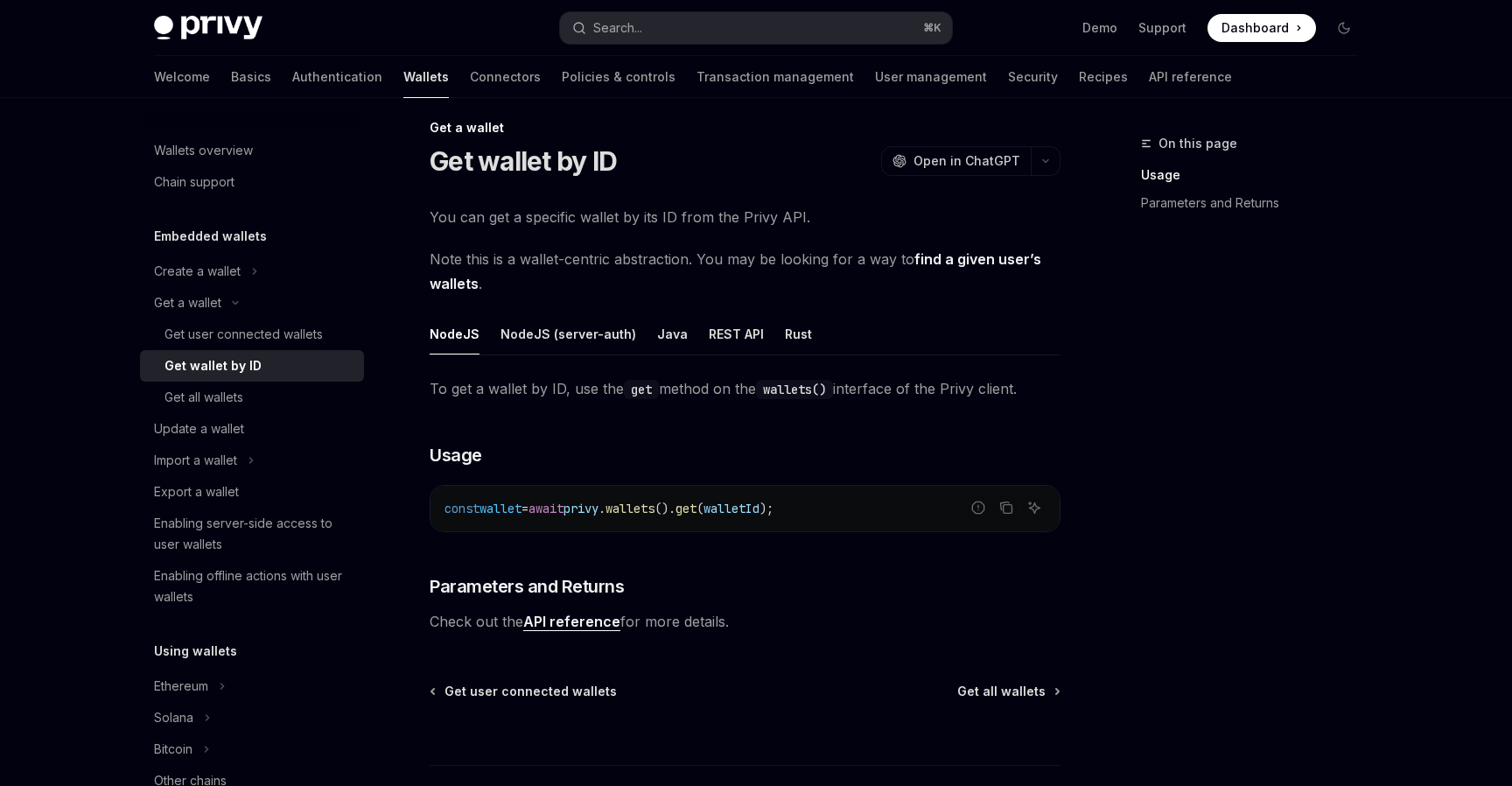
scroll to position [8, 0]
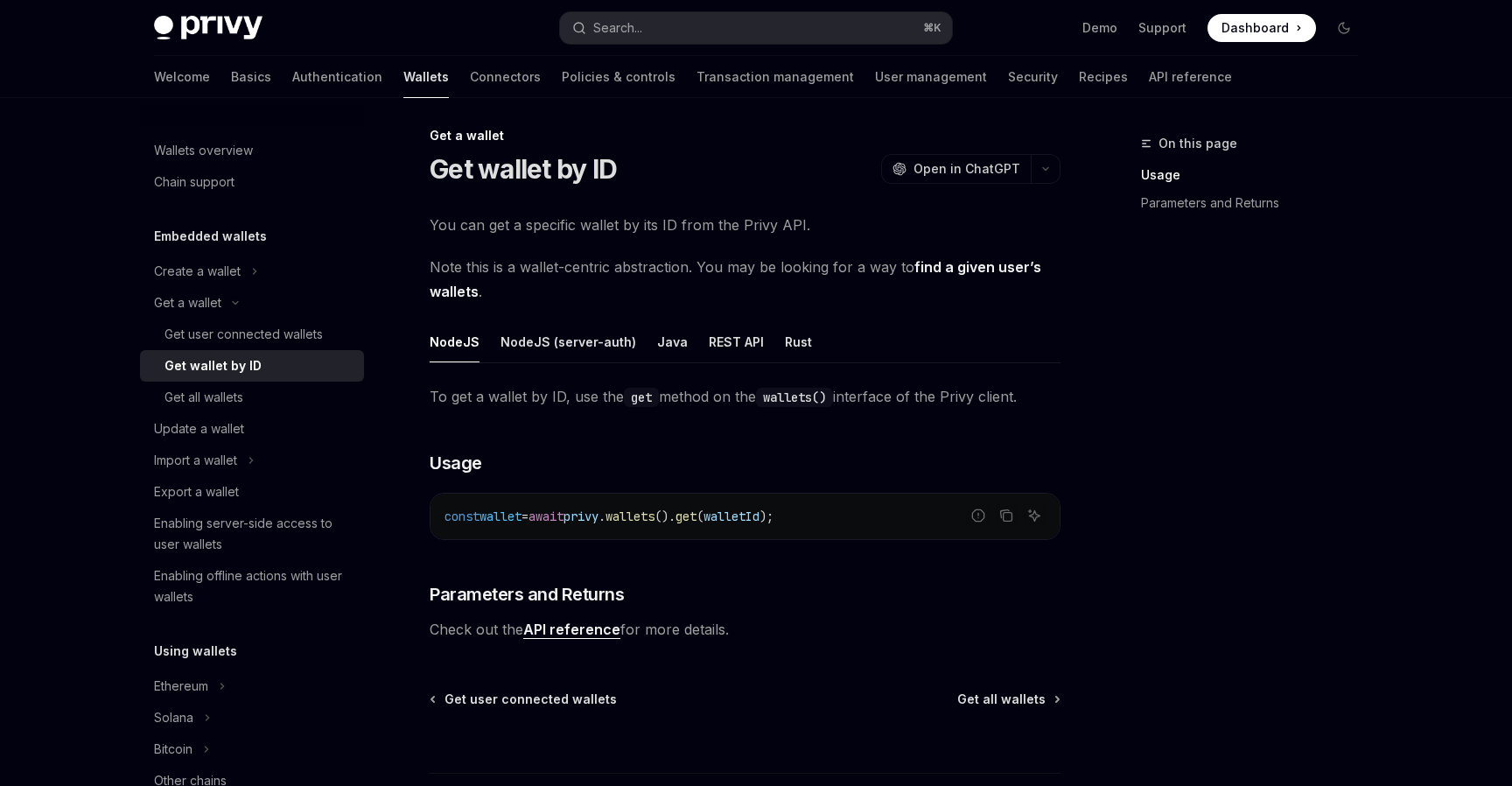
click at [1232, 231] on div "On this page Usage Parameters and Returns" at bounding box center [1239, 459] width 266 height 653
click at [1281, 335] on div "On this page Usage Parameters and Returns" at bounding box center [1239, 459] width 266 height 653
click at [231, 68] on link "Basics" at bounding box center [251, 77] width 40 height 42
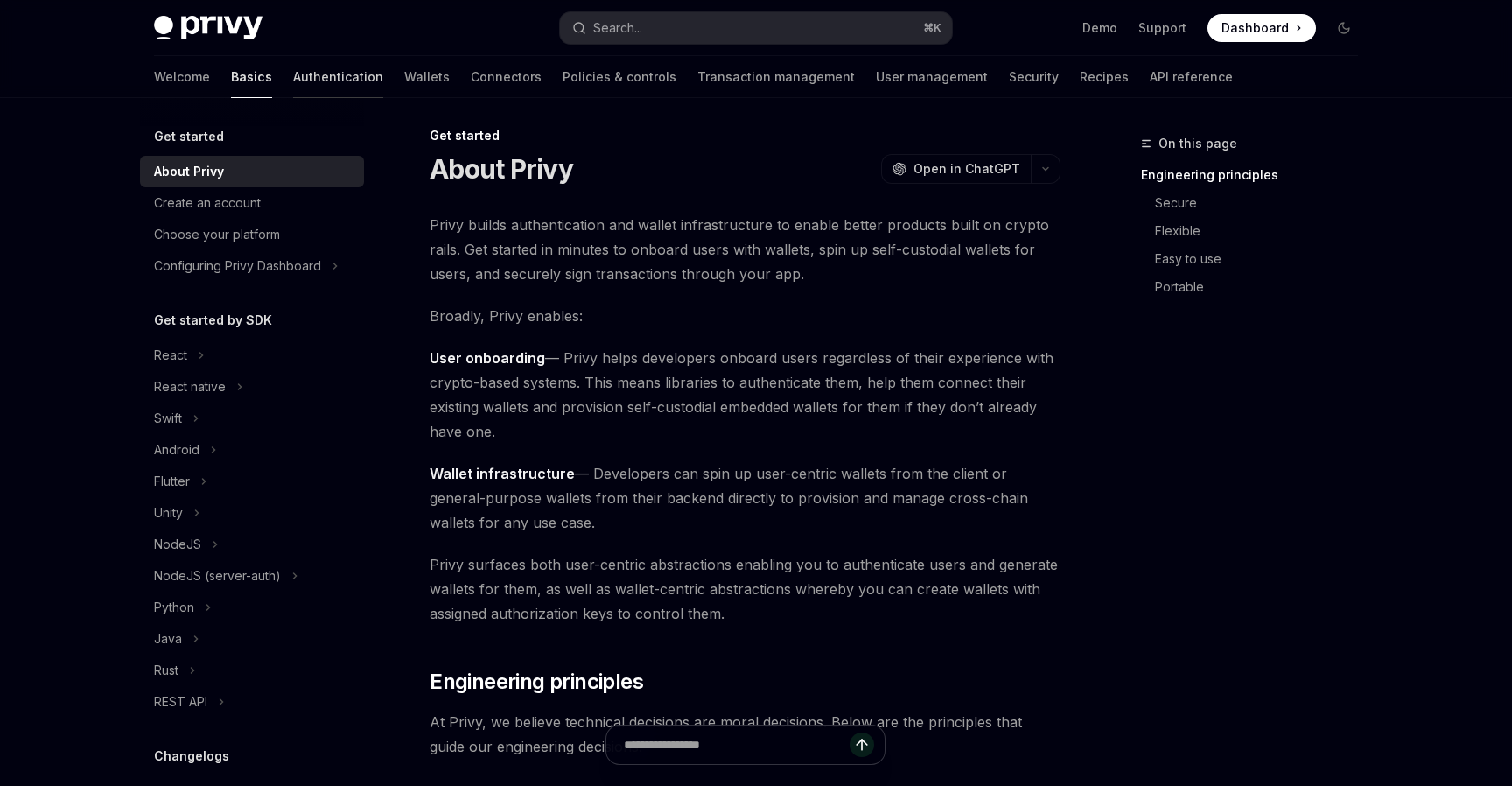
click at [293, 68] on link "Authentication" at bounding box center [338, 77] width 90 height 42
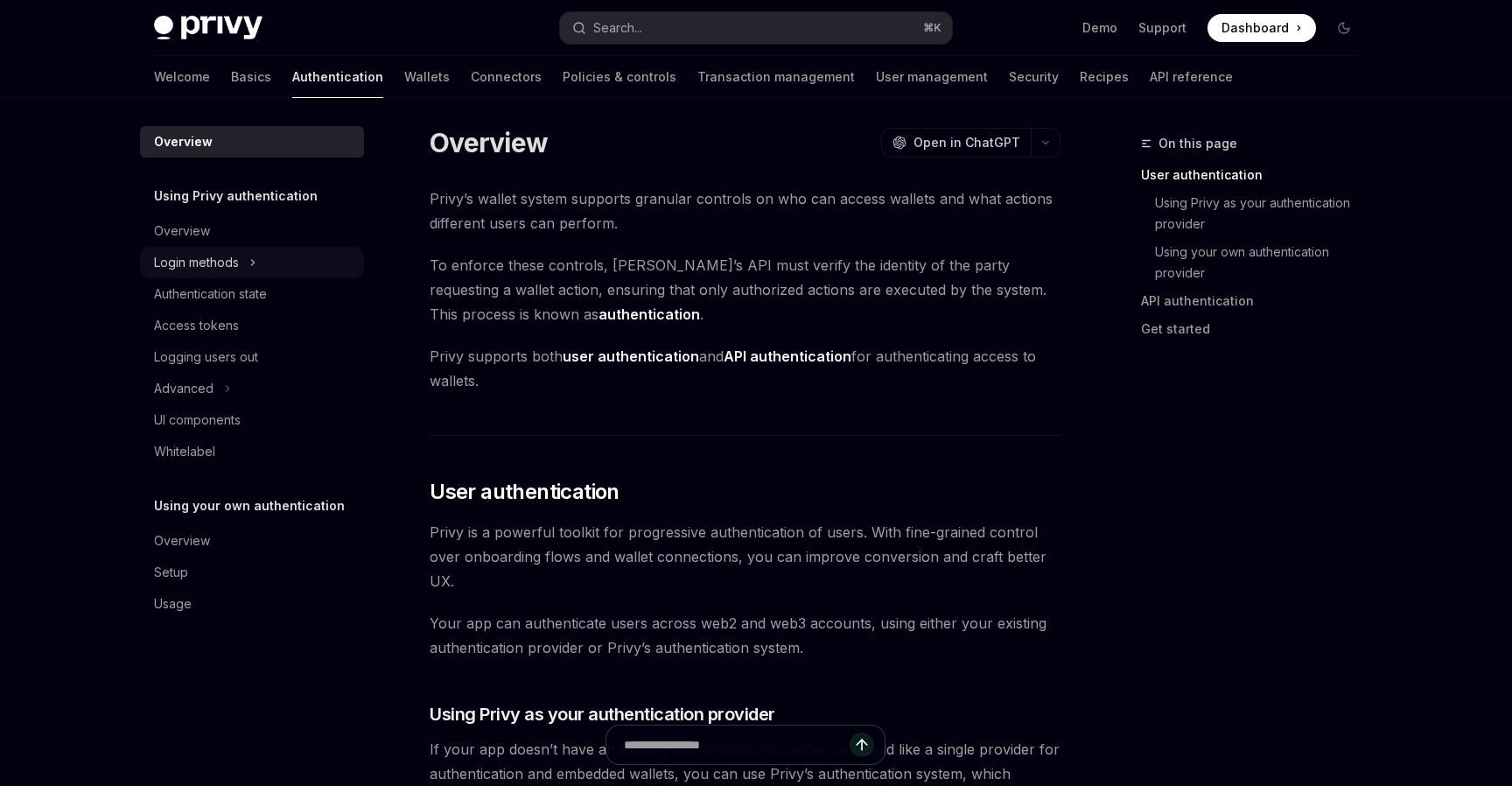
click at [256, 263] on icon "Toggle Login methods section" at bounding box center [253, 262] width 7 height 21
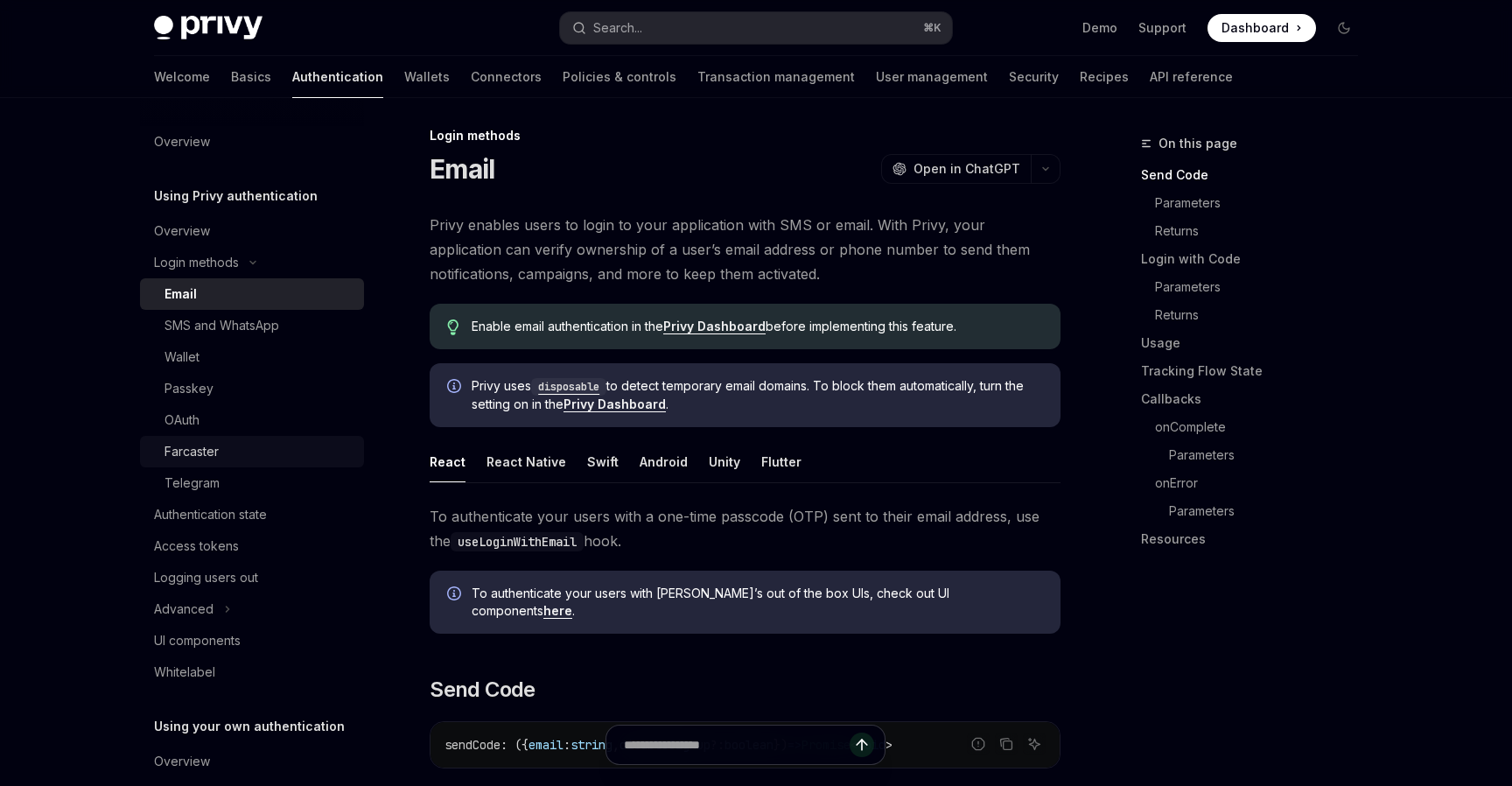
click at [238, 466] on link "Farcaster" at bounding box center [252, 452] width 224 height 32
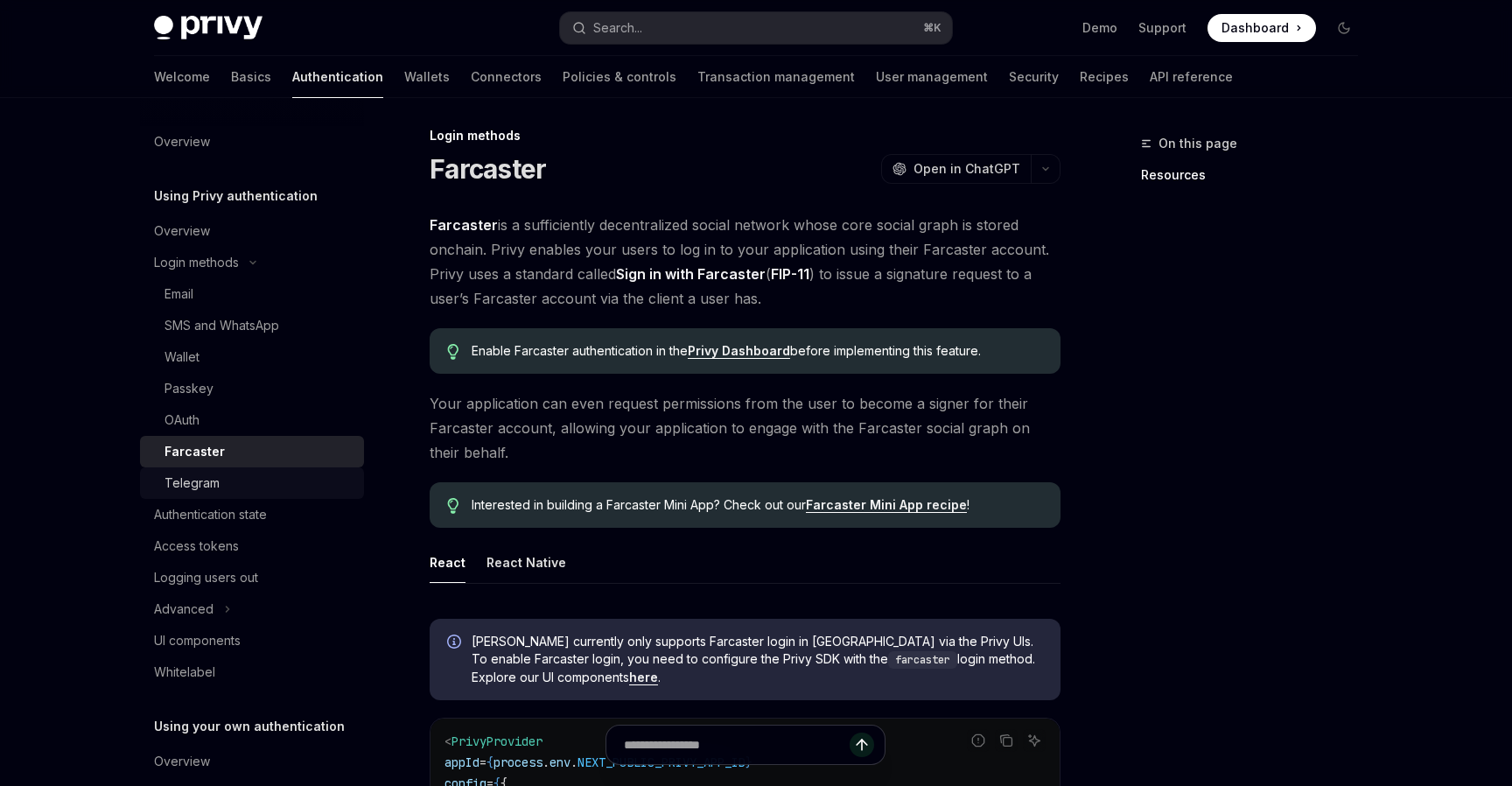
click at [246, 481] on div "Telegram" at bounding box center [259, 483] width 189 height 21
type textarea "*"
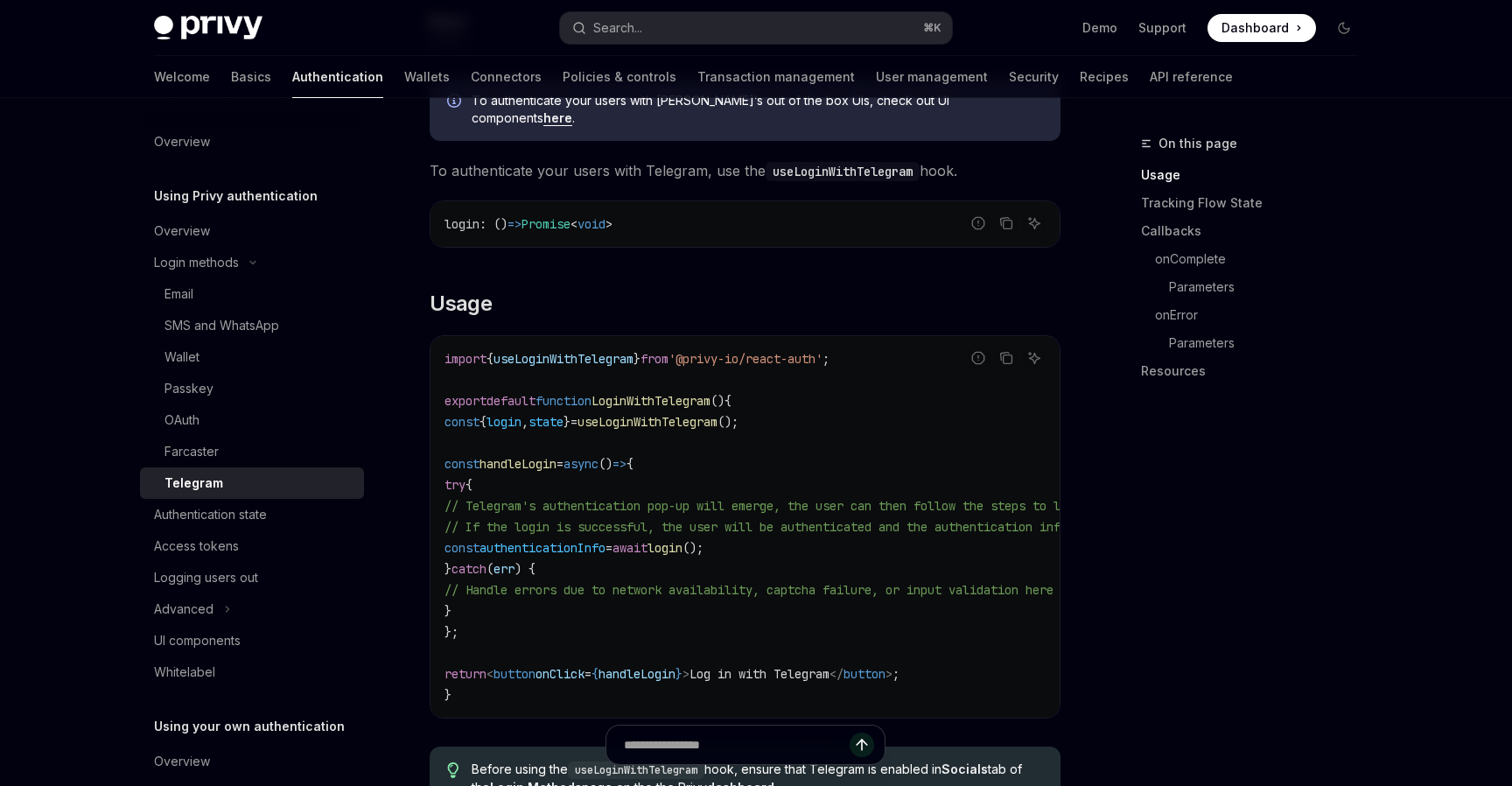
scroll to position [488, 0]
click at [846, 422] on code "import { useLoginWithTelegram } from '@privy-io/react-auth' ; export default fu…" at bounding box center [903, 529] width 917 height 357
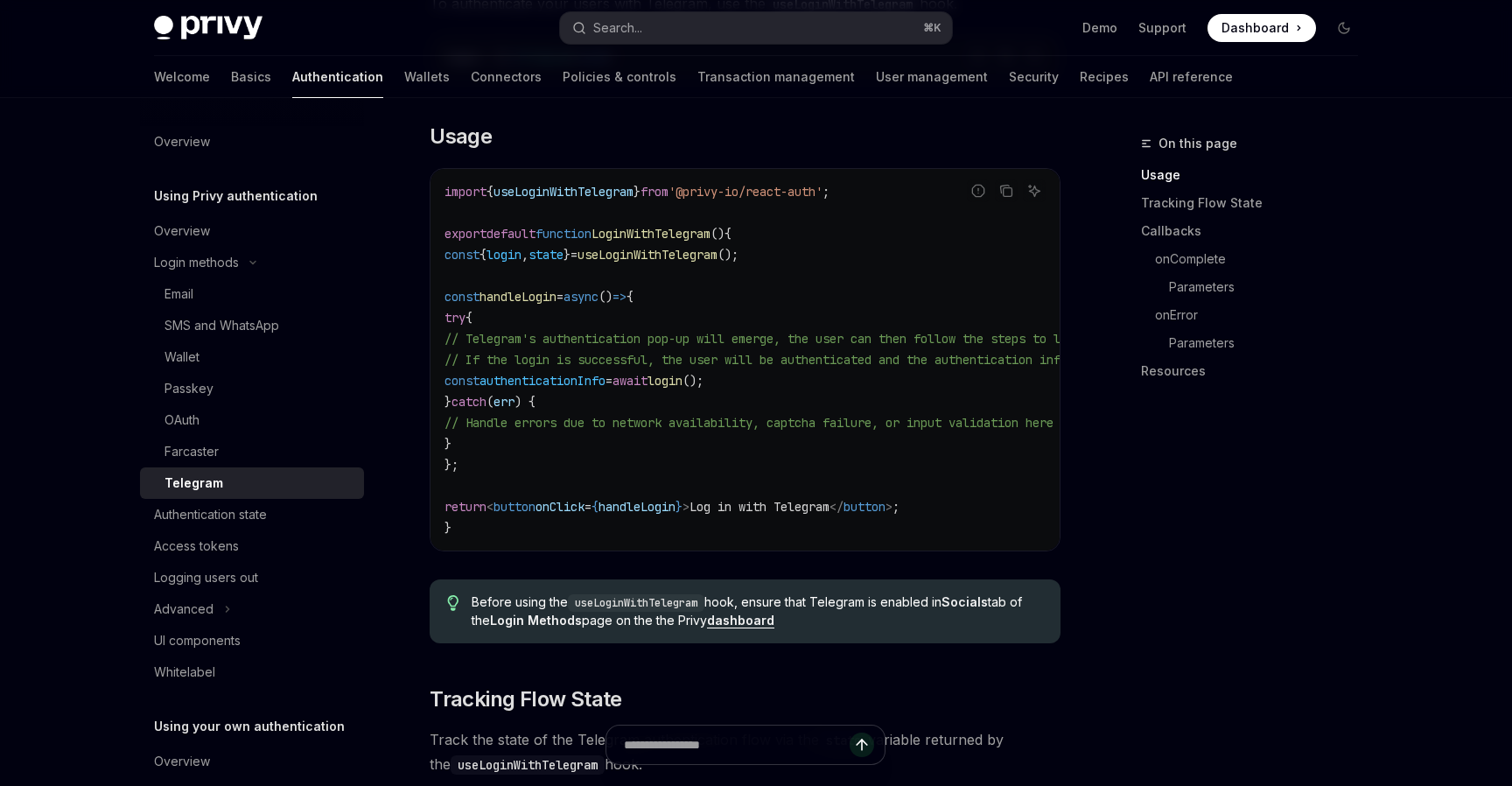
scroll to position [652, 0]
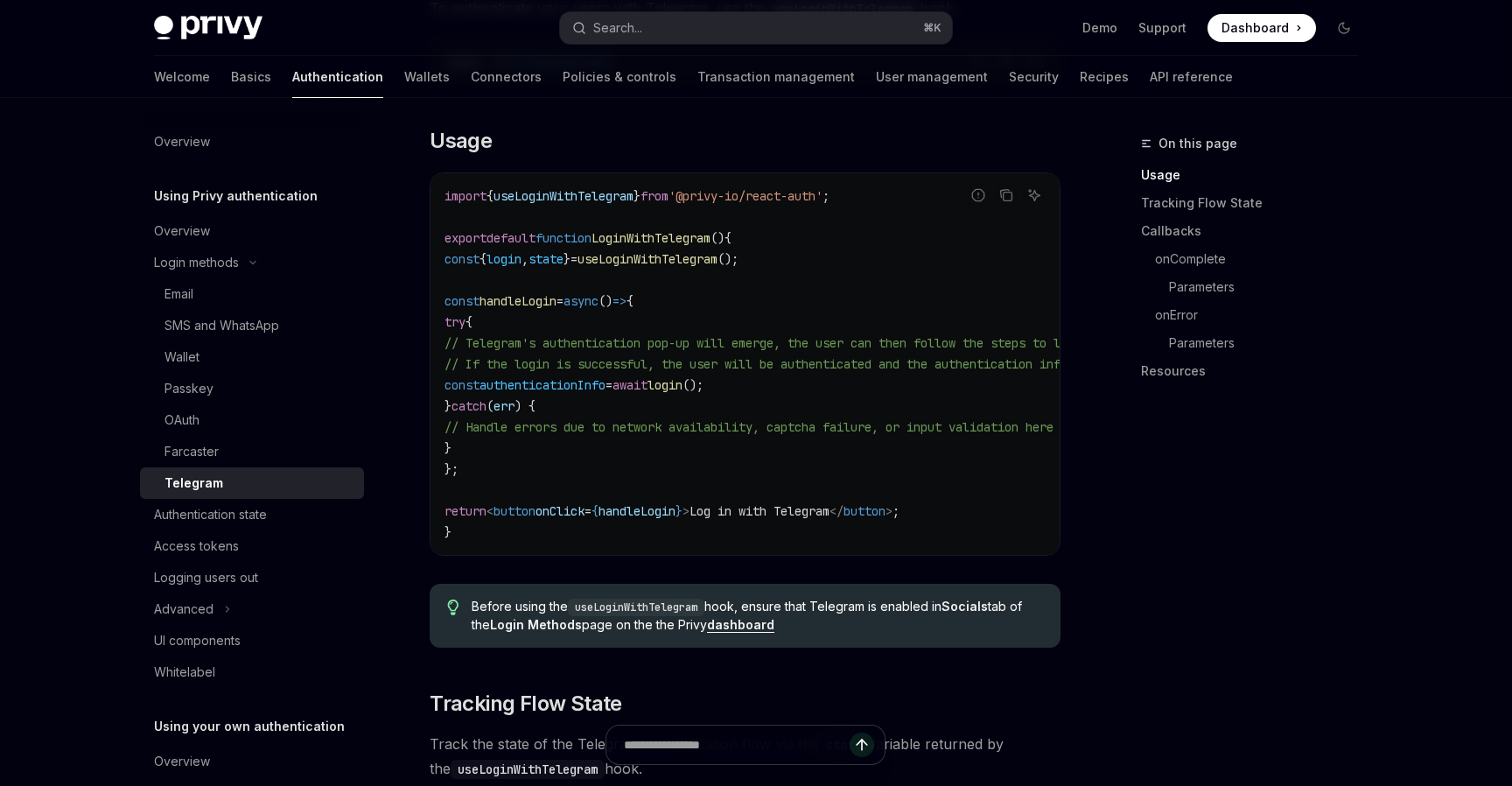
click at [829, 306] on code "import { useLoginWithTelegram } from '@privy-io/react-auth' ; export default fu…" at bounding box center [903, 364] width 917 height 357
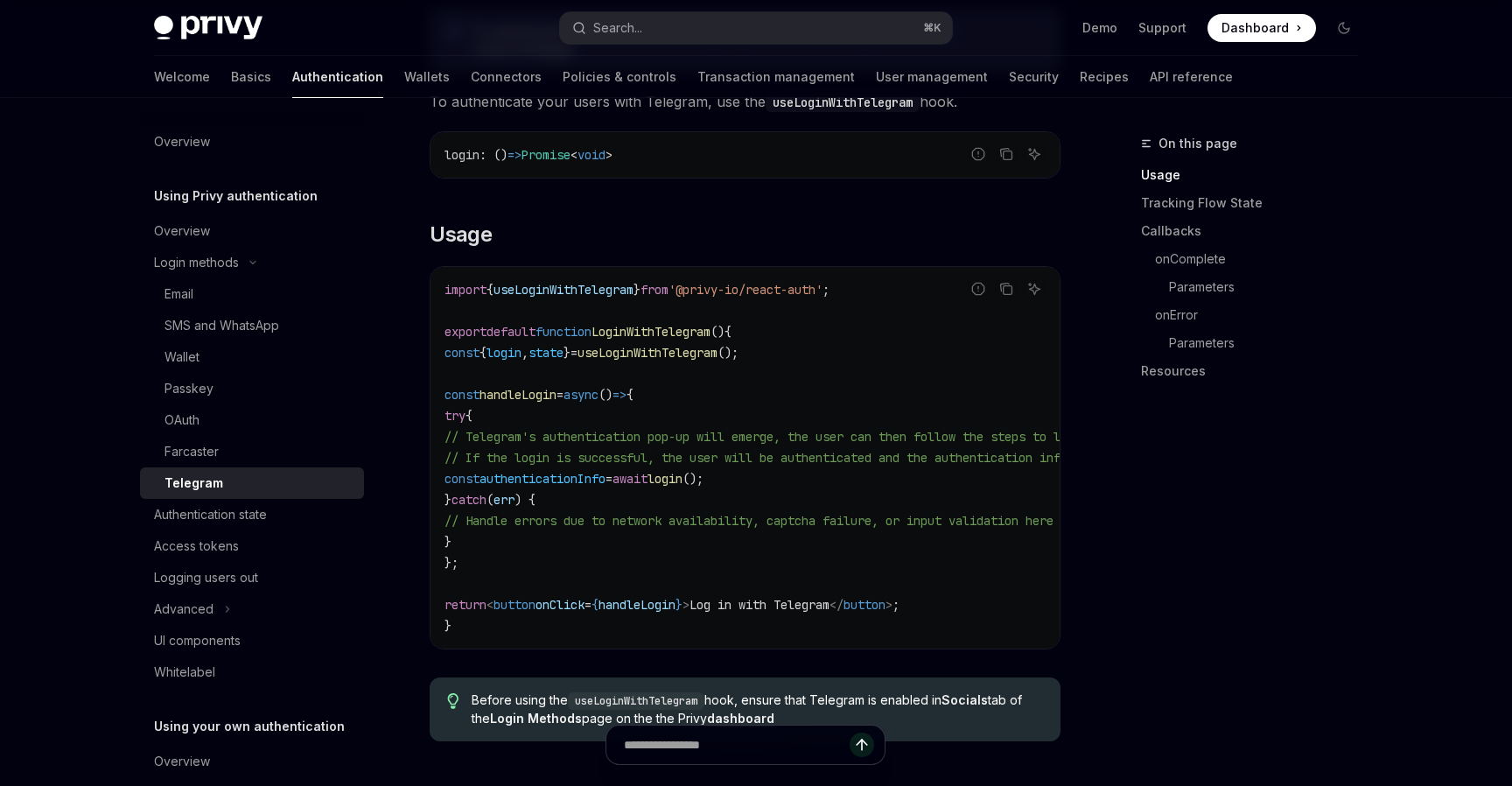
click at [805, 365] on code "import { useLoginWithTelegram } from '@privy-io/react-auth' ; export default fu…" at bounding box center [903, 458] width 917 height 357
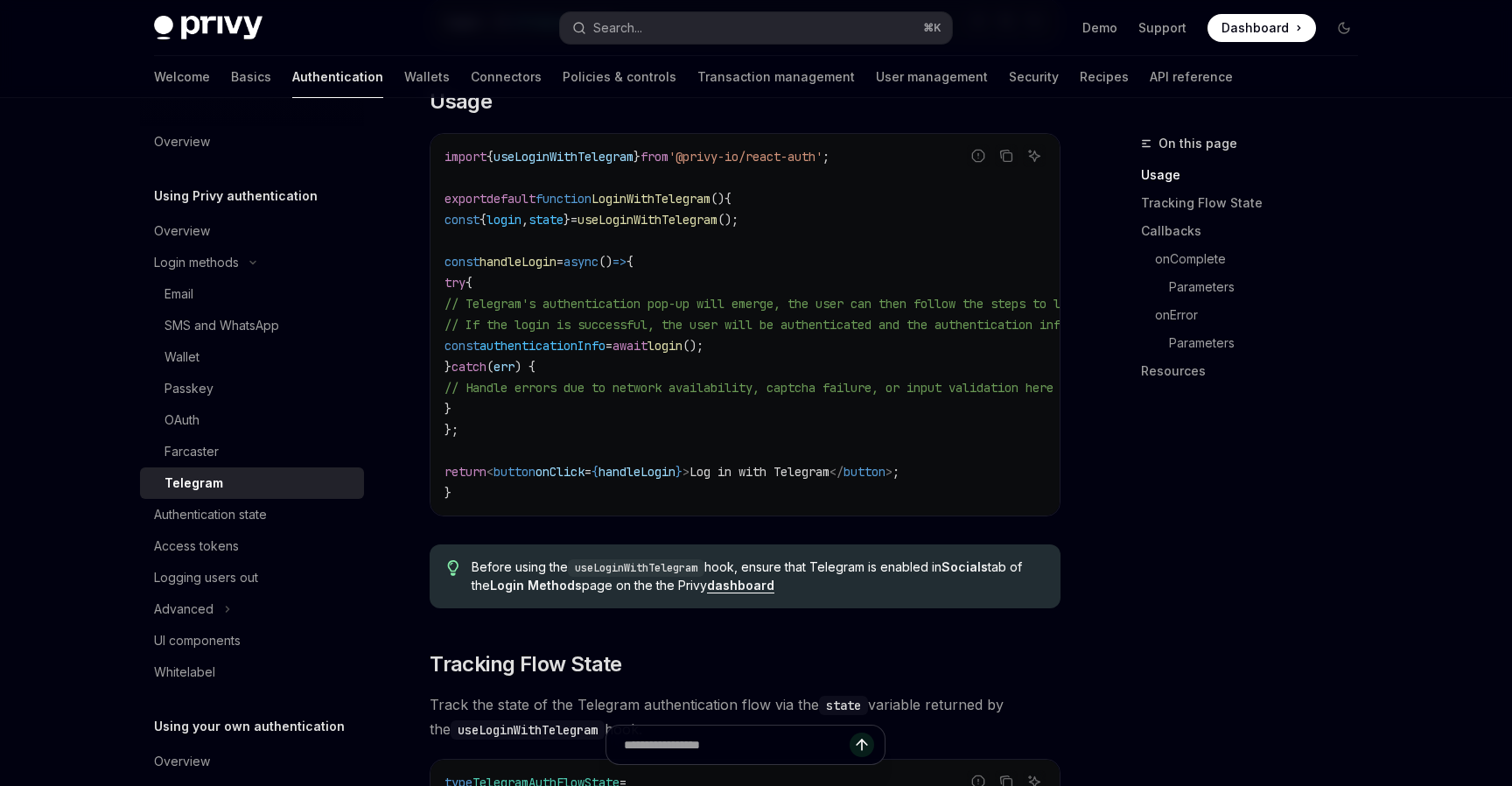
scroll to position [702, 0]
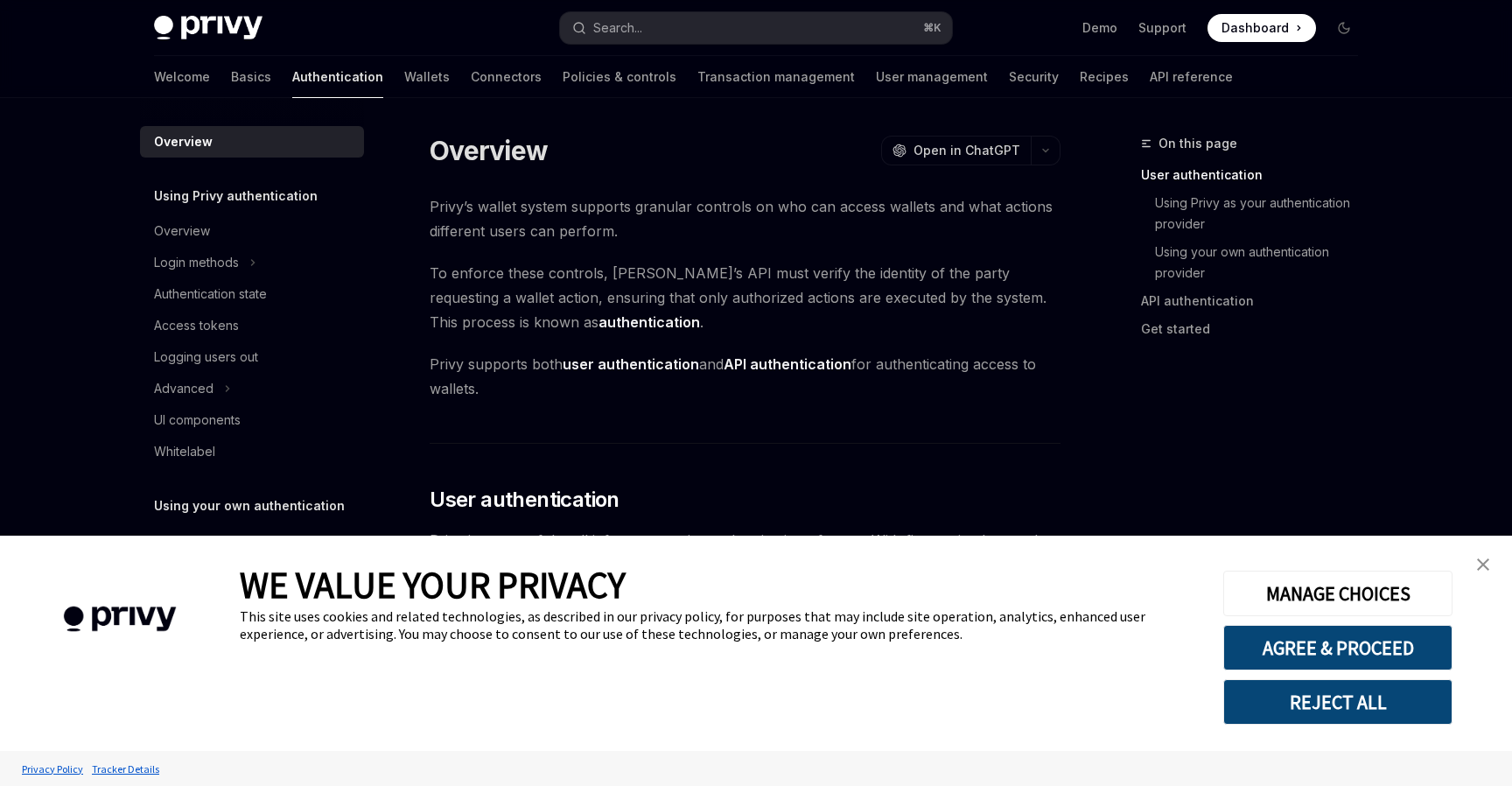
scroll to position [397, 0]
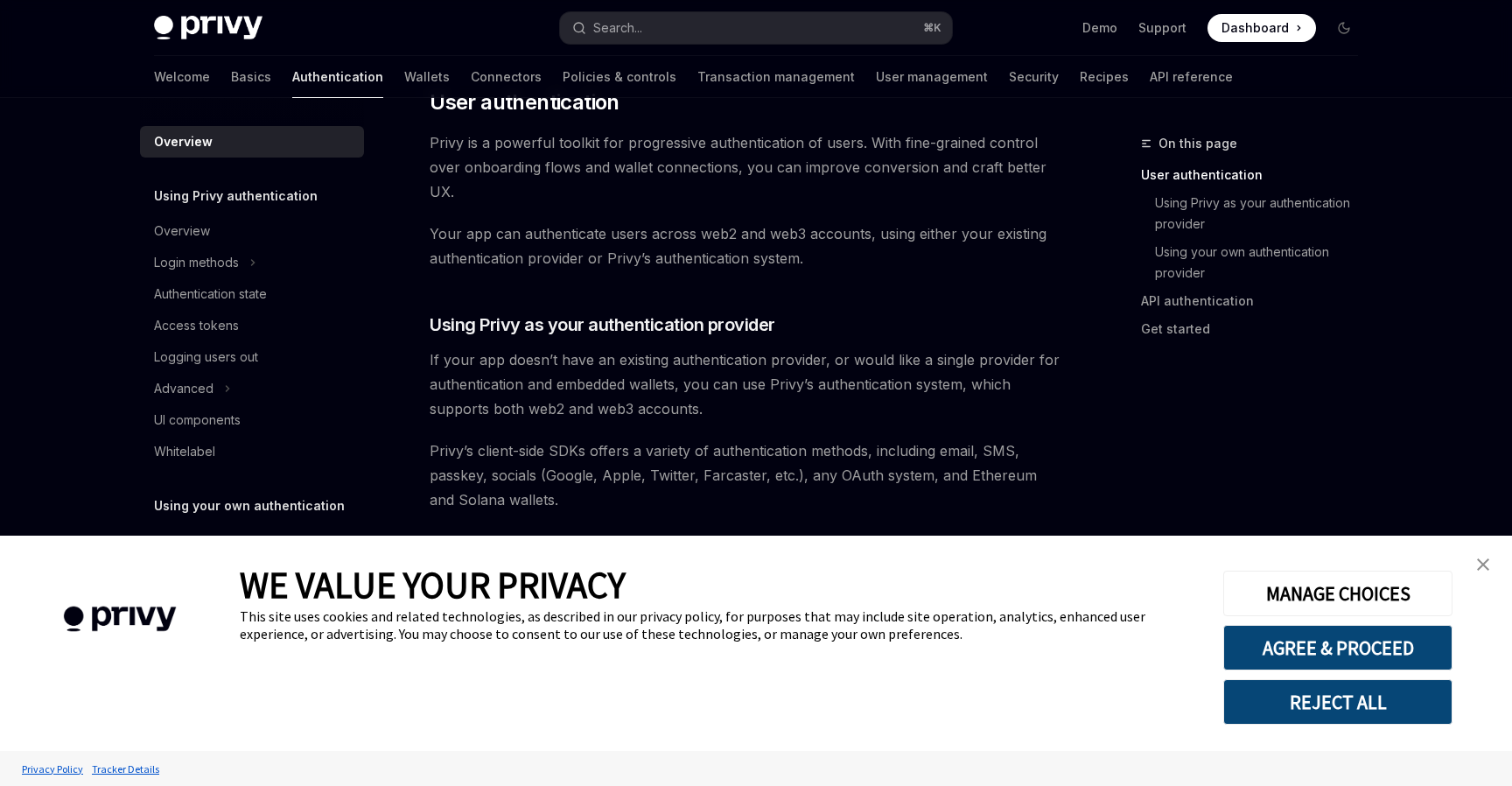
click at [1474, 560] on link "close banner" at bounding box center [1483, 564] width 35 height 35
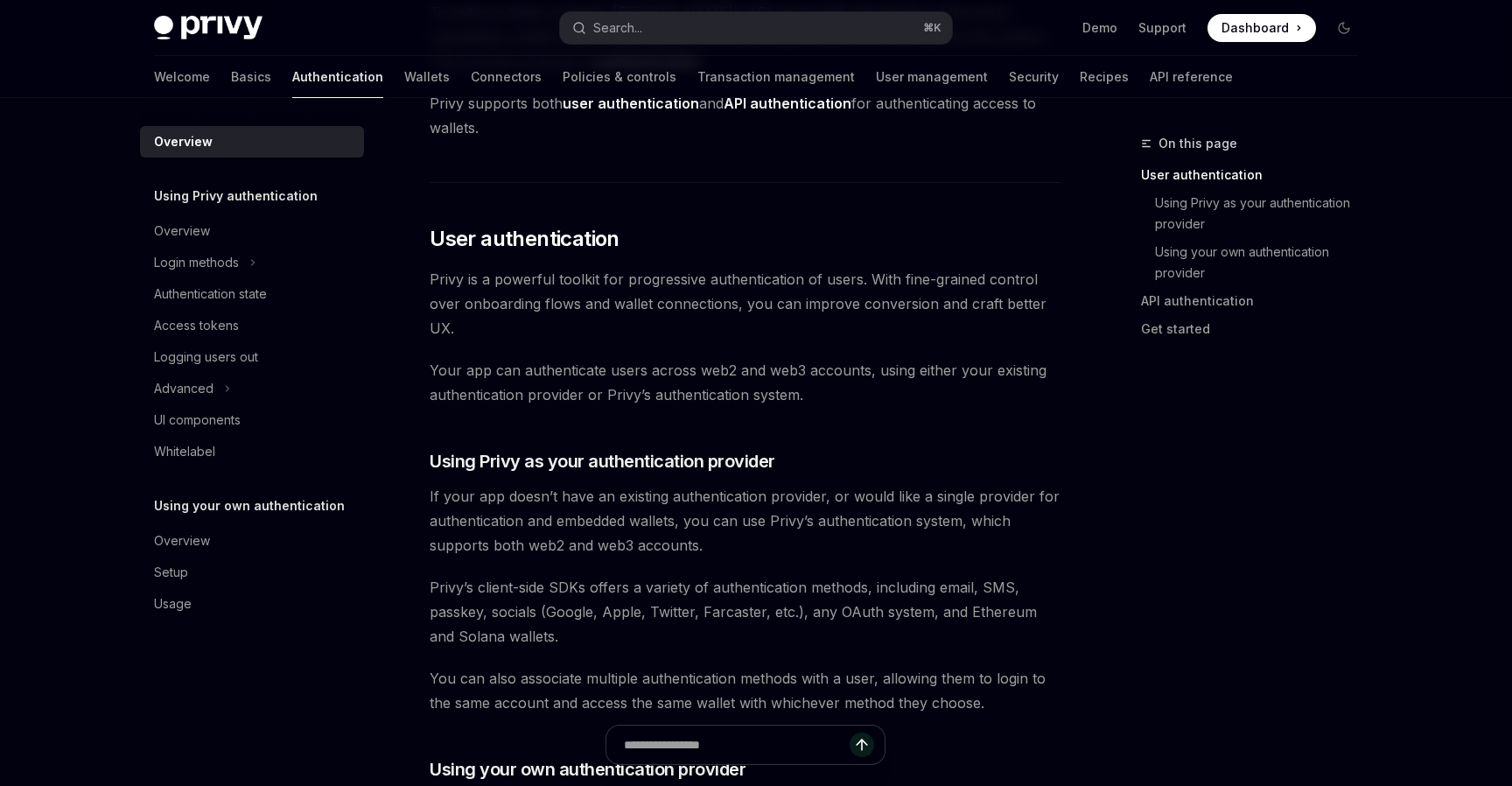
scroll to position [258, 0]
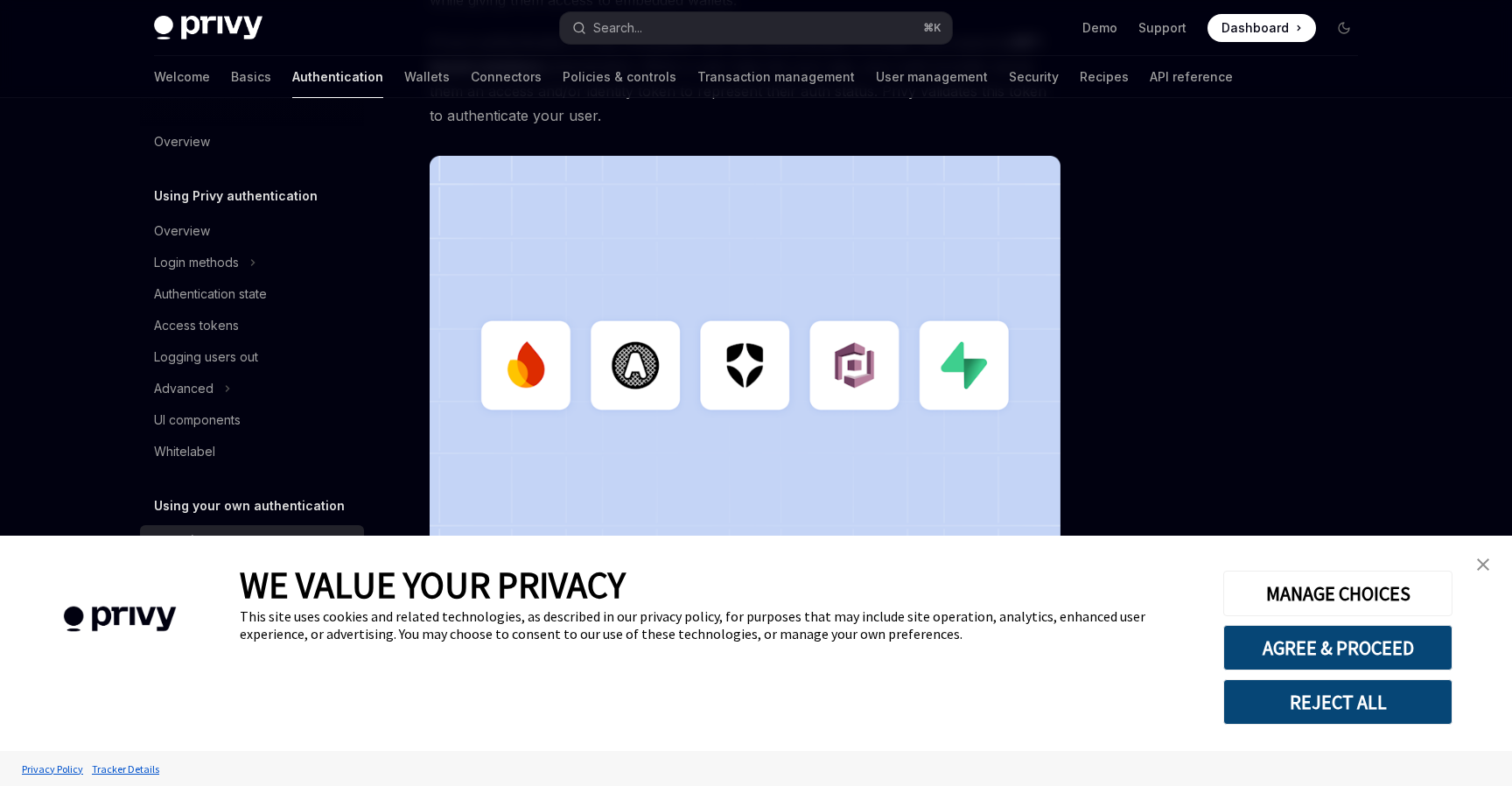
scroll to position [379, 0]
click at [1483, 569] on img "close banner" at bounding box center [1483, 564] width 12 height 12
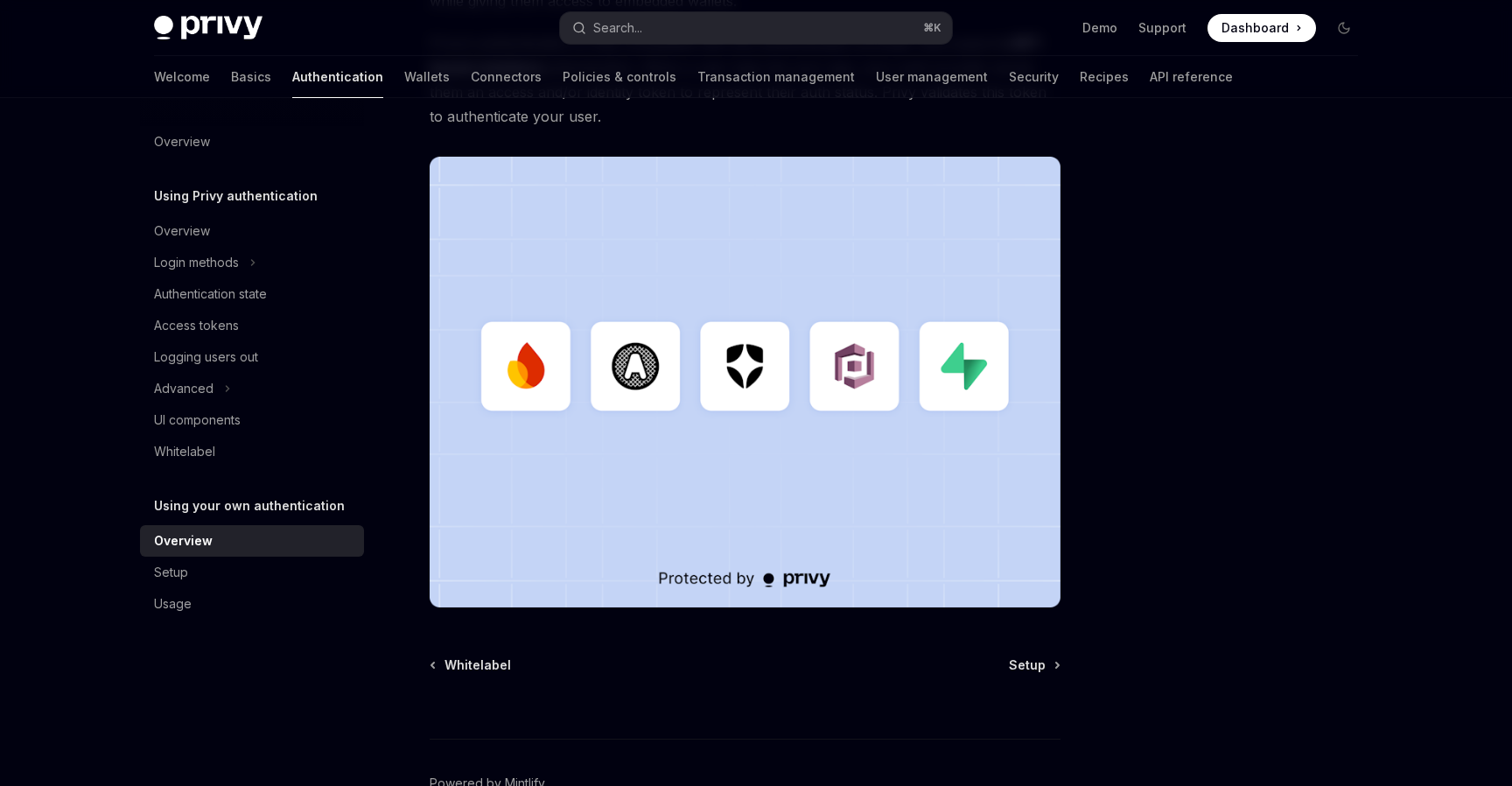
click at [1188, 453] on div at bounding box center [1239, 459] width 266 height 653
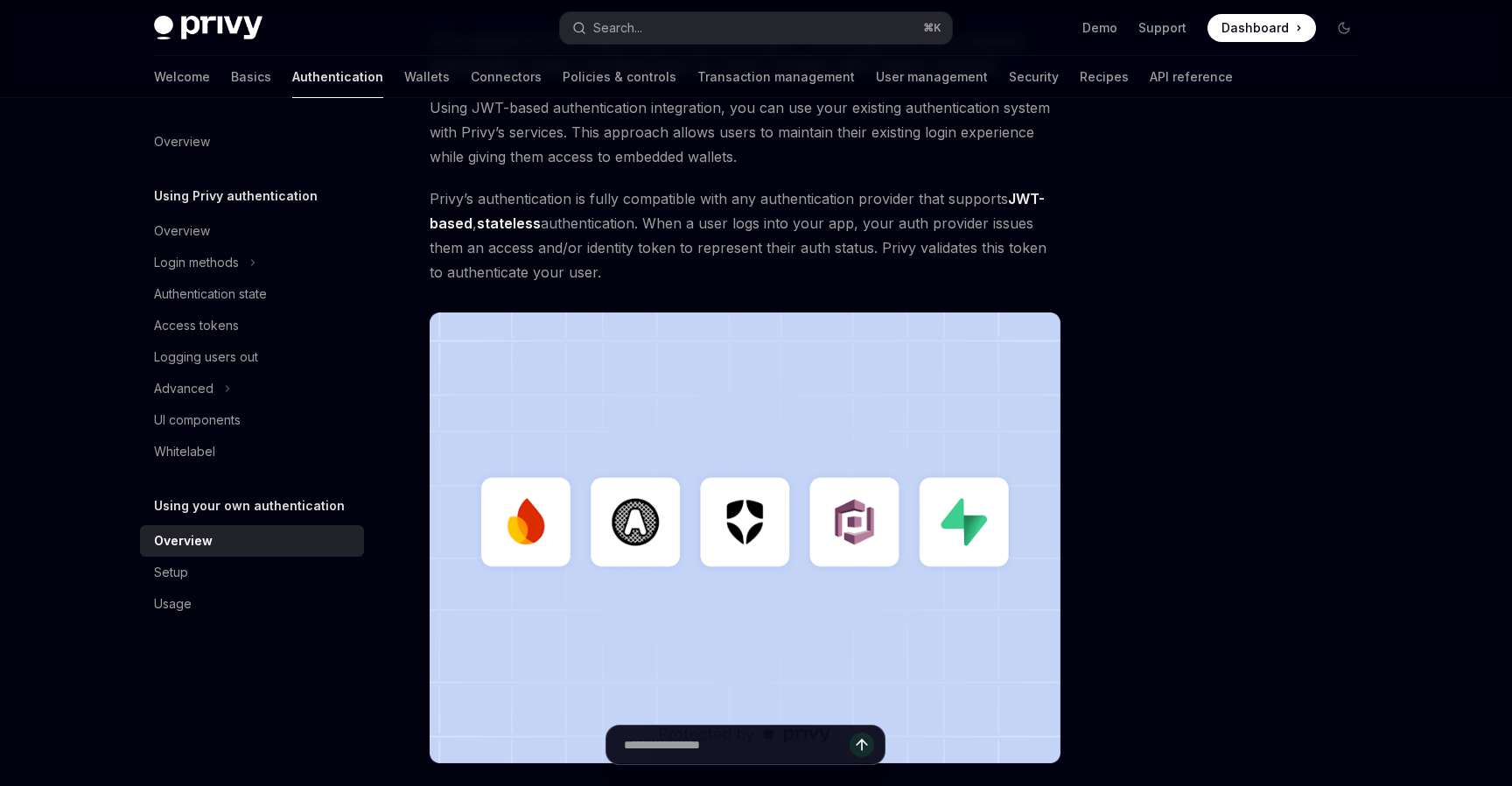
scroll to position [154, 0]
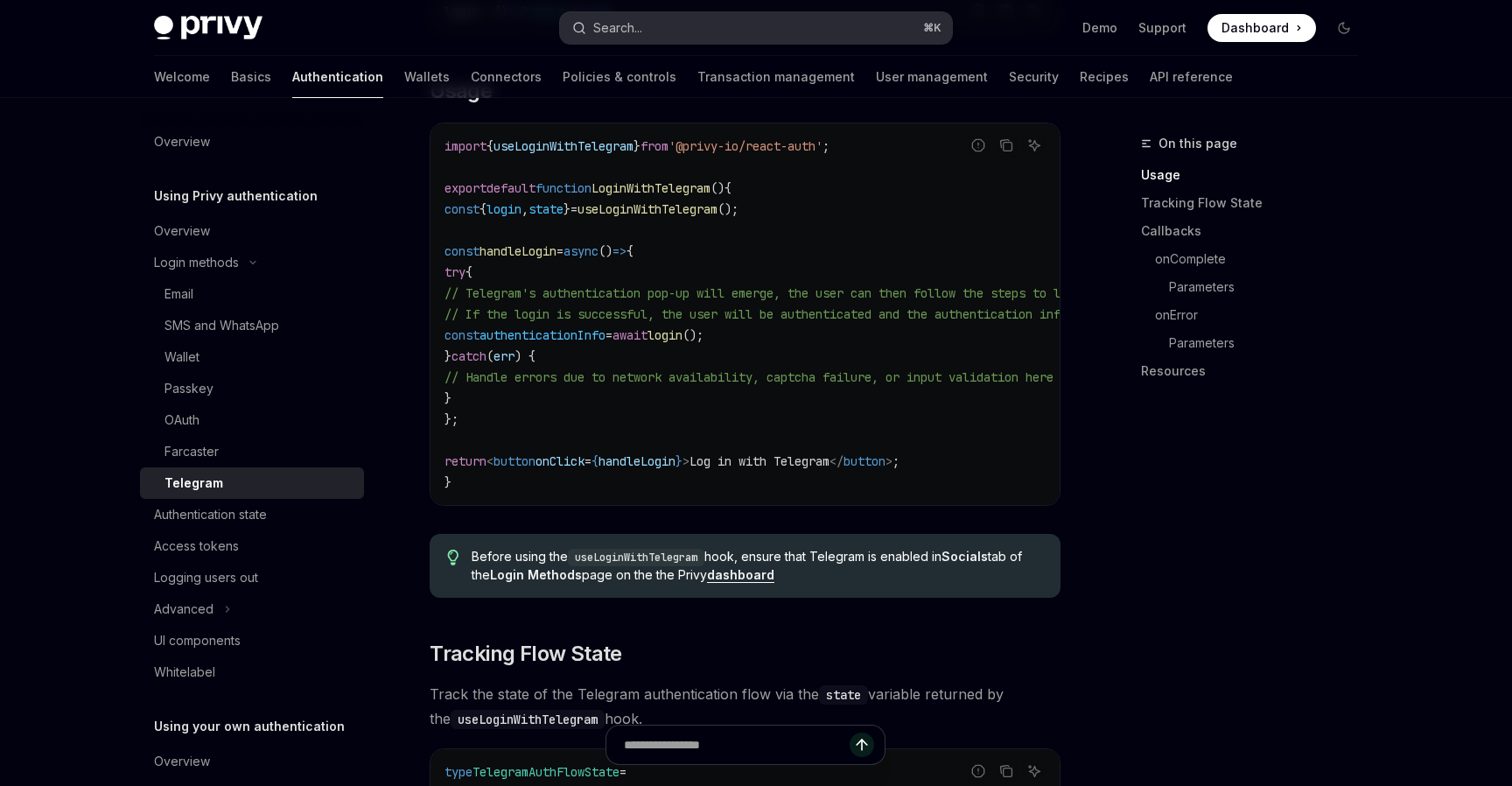
click at [720, 27] on button "Search... ⌘ K" at bounding box center [755, 28] width 392 height 32
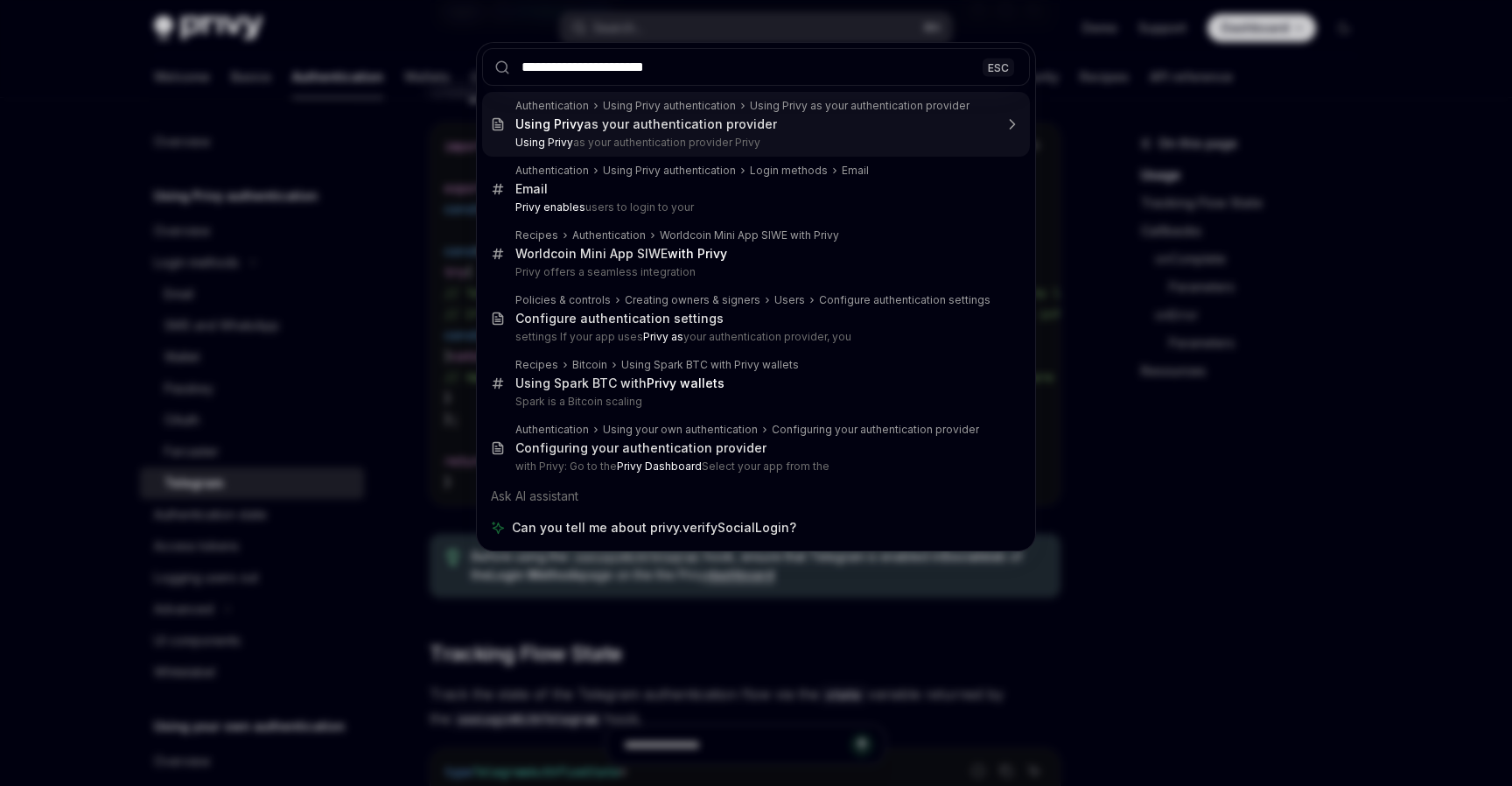
type input "**********"
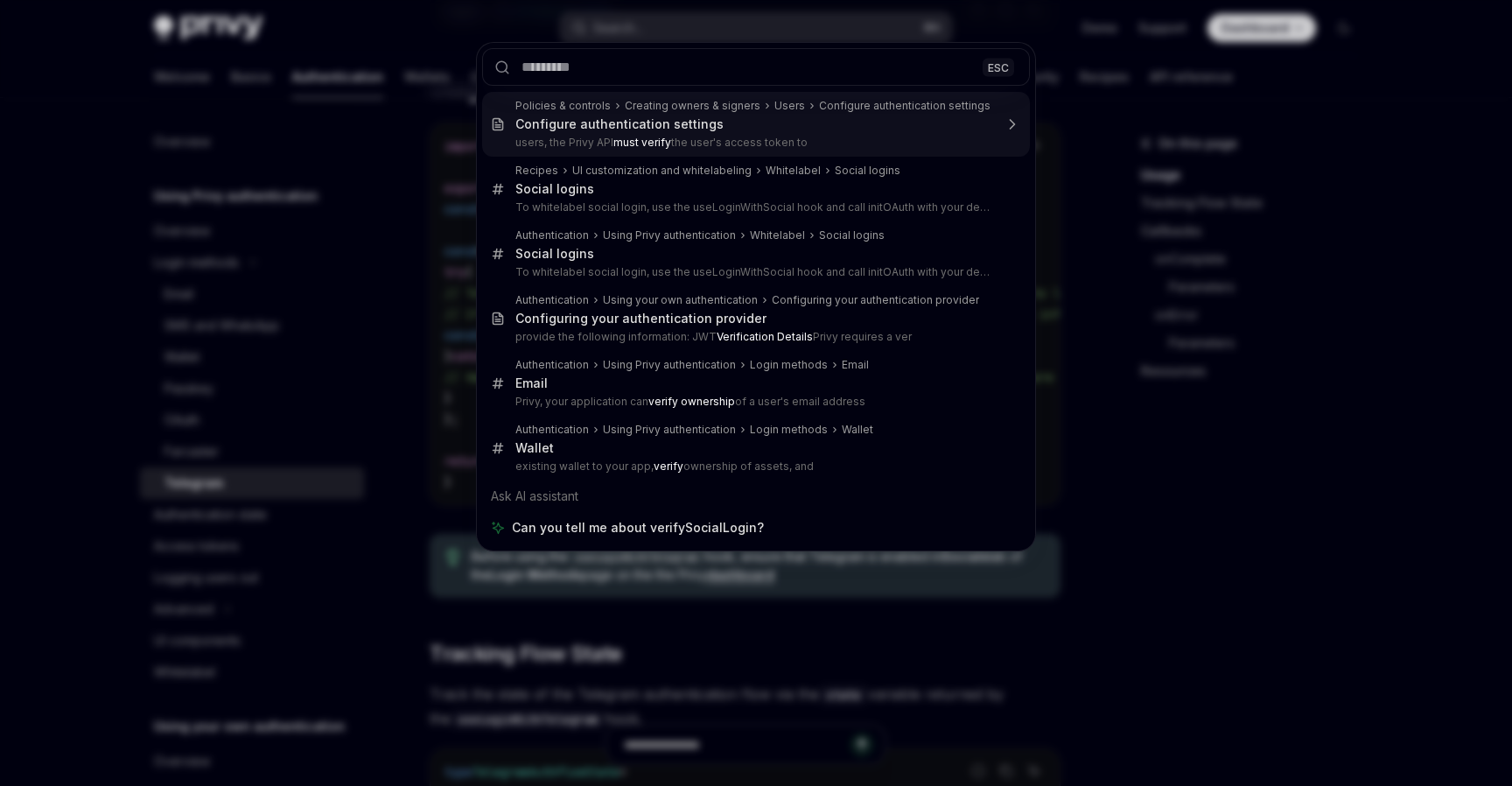
type textarea "*"
